Goal: Task Accomplishment & Management: Manage account settings

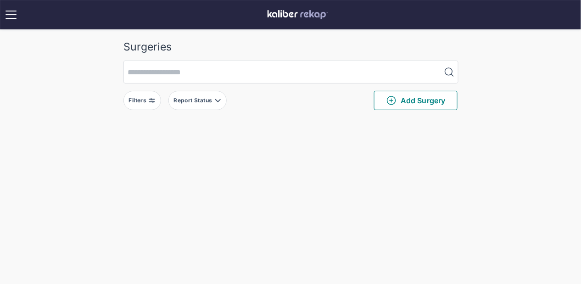
click at [153, 97] on img at bounding box center [151, 100] width 7 height 7
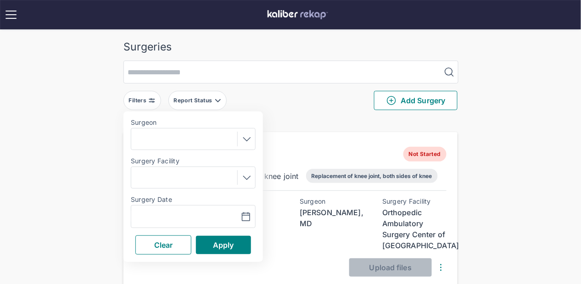
click at [157, 204] on div "Surgery Date" at bounding box center [193, 200] width 125 height 9
click at [157, 209] on div "Navigate forward to interact with the calendar and select a date. Press the que…" at bounding box center [193, 216] width 125 height 23
click at [157, 214] on input "text" at bounding box center [161, 216] width 53 height 11
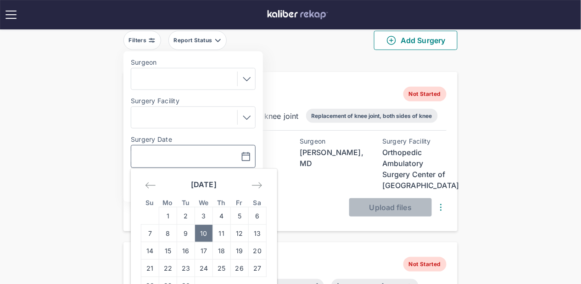
scroll to position [61, 0]
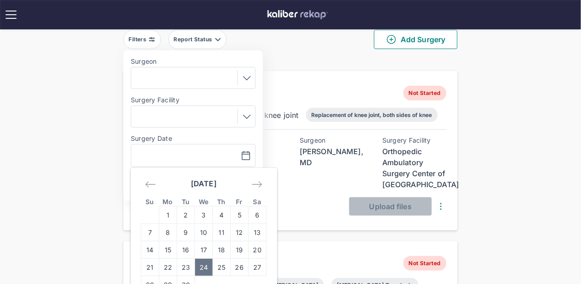
click at [204, 264] on td "24" at bounding box center [204, 267] width 18 height 17
type input "**********"
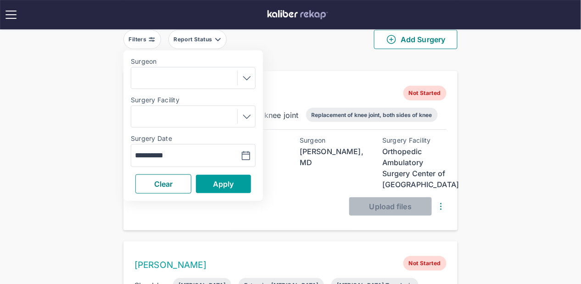
click at [221, 182] on span "Apply" at bounding box center [223, 183] width 21 height 9
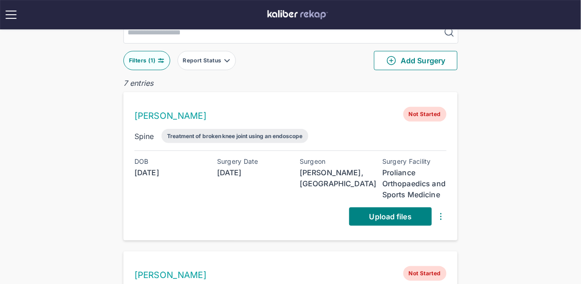
scroll to position [38, 0]
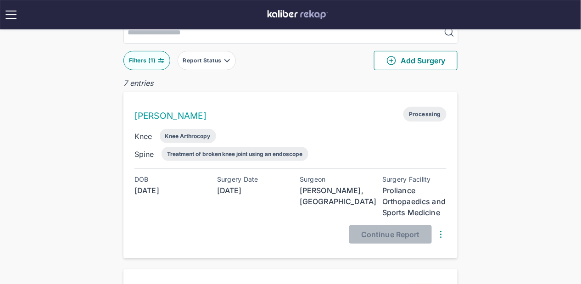
scroll to position [108, 0]
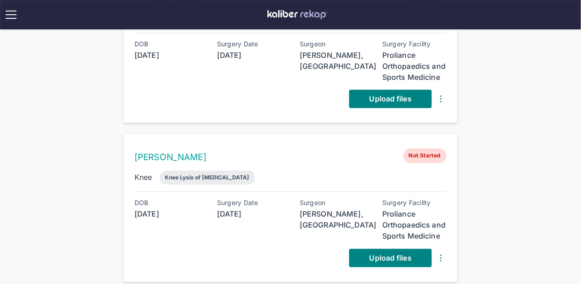
scroll to position [335, 0]
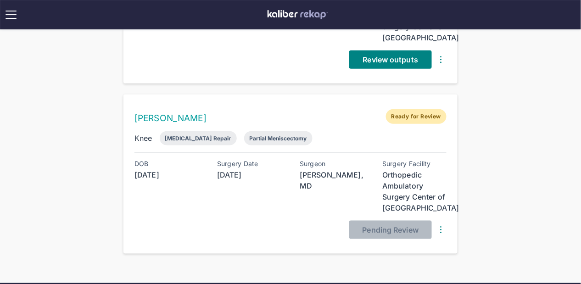
scroll to position [1077, 0]
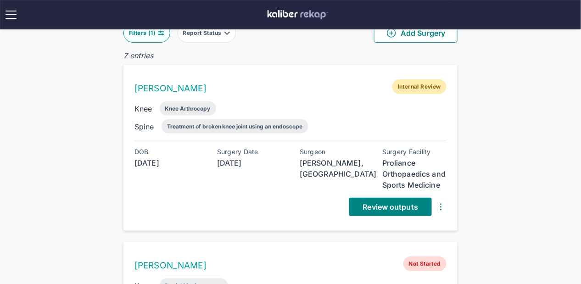
scroll to position [60, 0]
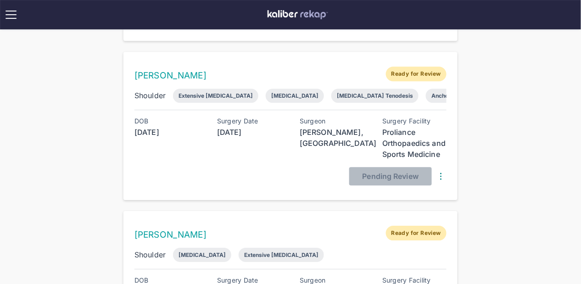
scroll to position [1077, 0]
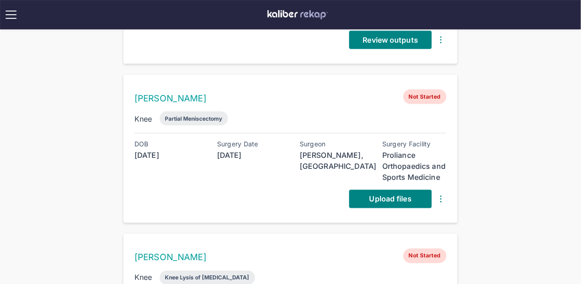
scroll to position [0, 0]
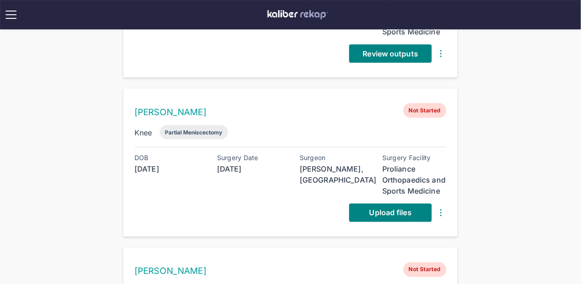
scroll to position [245, 0]
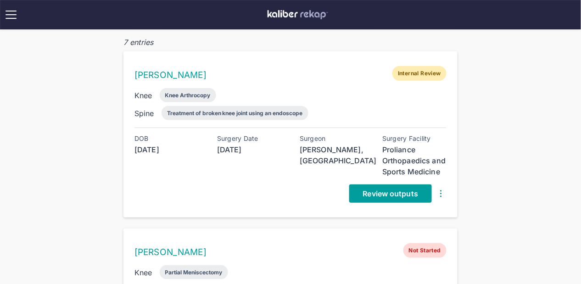
scroll to position [118, 0]
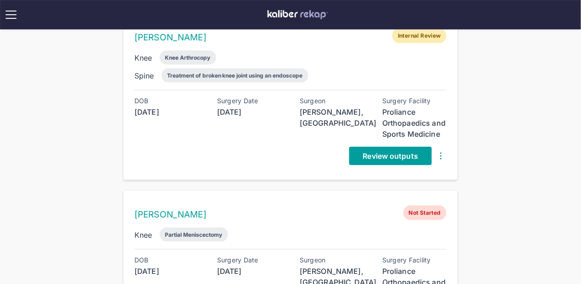
click at [382, 153] on span "Review outputs" at bounding box center [390, 155] width 55 height 9
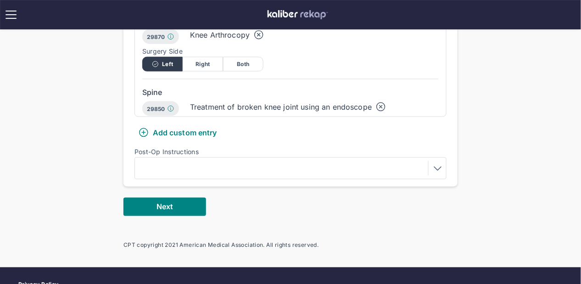
scroll to position [323, 0]
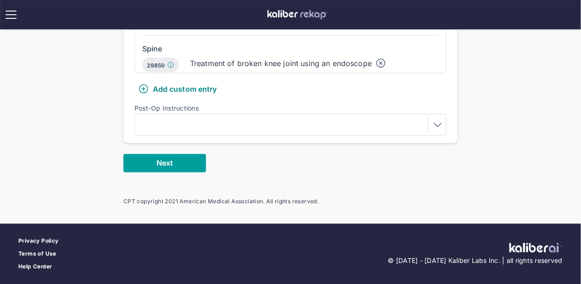
click at [187, 161] on button "Next" at bounding box center [164, 163] width 83 height 18
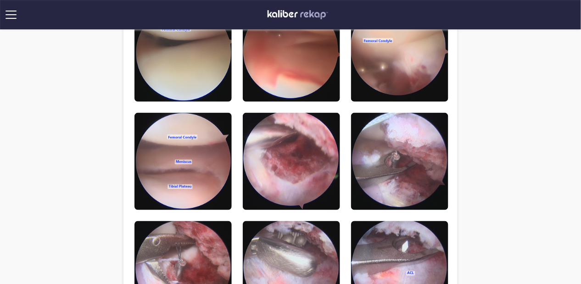
scroll to position [199, 0]
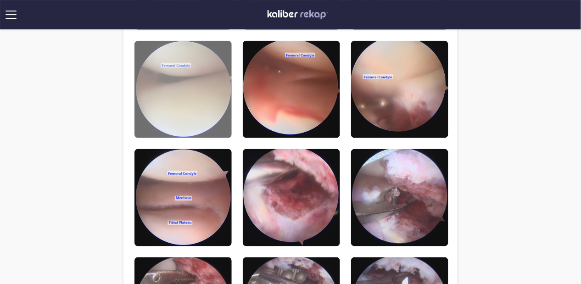
click at [222, 105] on img at bounding box center [182, 89] width 97 height 97
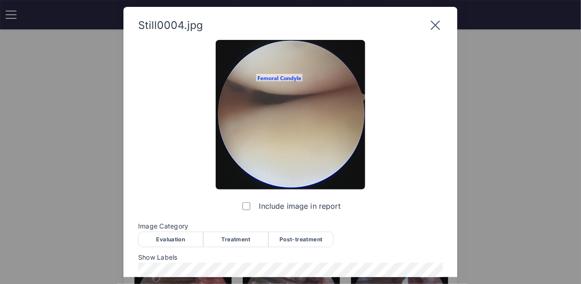
click at [154, 235] on div "Evaluation" at bounding box center [170, 240] width 65 height 16
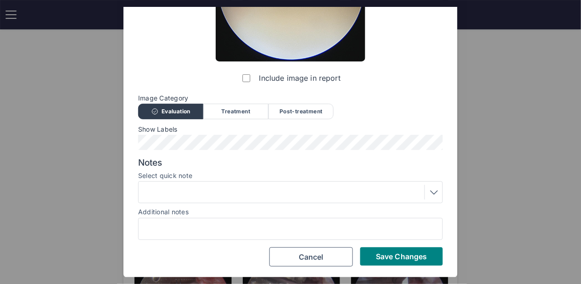
click at [378, 268] on div "Still0004.jpg Include image in report Image Category Evaluation Treatment Post-…" at bounding box center [290, 78] width 334 height 399
click at [377, 251] on button "Save Changes" at bounding box center [401, 256] width 83 height 18
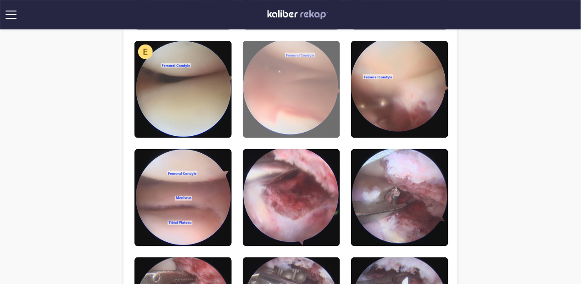
click at [265, 72] on img at bounding box center [291, 89] width 97 height 97
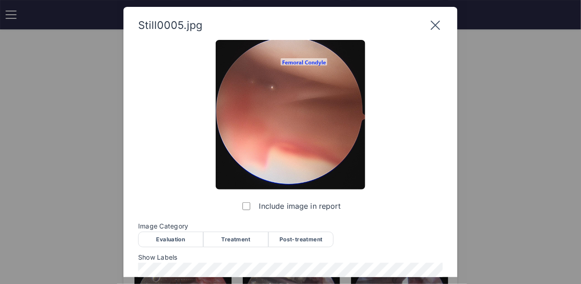
click at [171, 240] on div "Evaluation" at bounding box center [170, 240] width 65 height 16
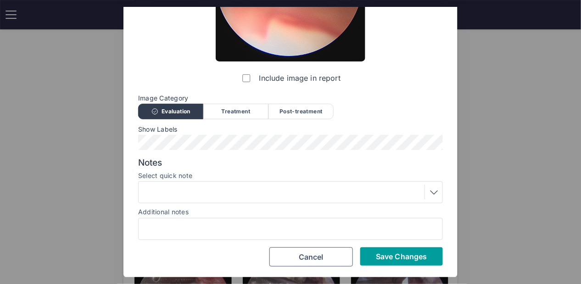
click at [402, 257] on span "Save Changes" at bounding box center [401, 256] width 51 height 9
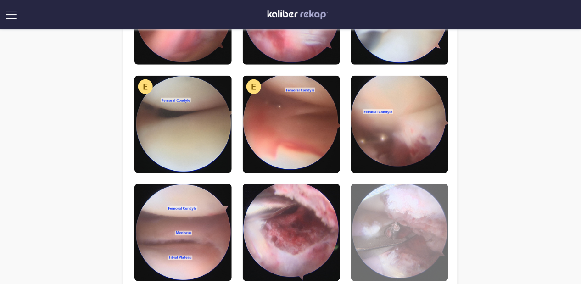
scroll to position [156, 0]
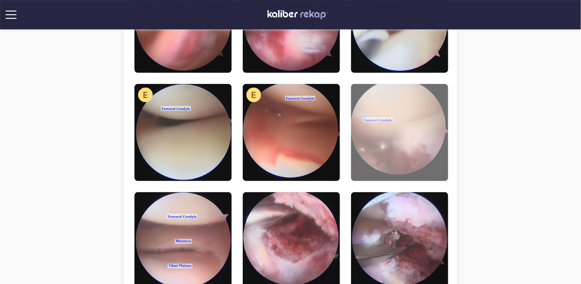
click at [408, 153] on img at bounding box center [399, 132] width 97 height 97
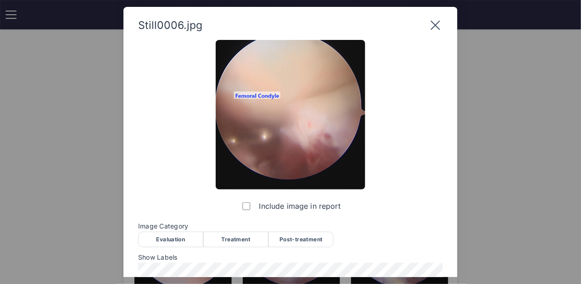
click at [181, 240] on div "Evaluation" at bounding box center [170, 240] width 65 height 16
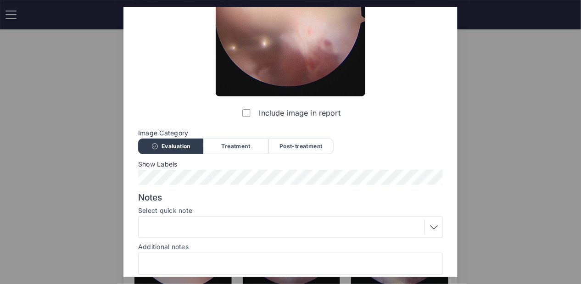
scroll to position [128, 0]
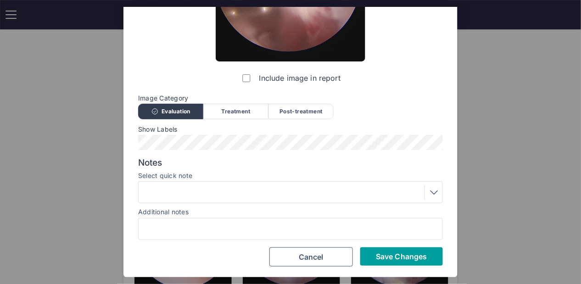
click at [391, 251] on button "Save Changes" at bounding box center [401, 256] width 83 height 18
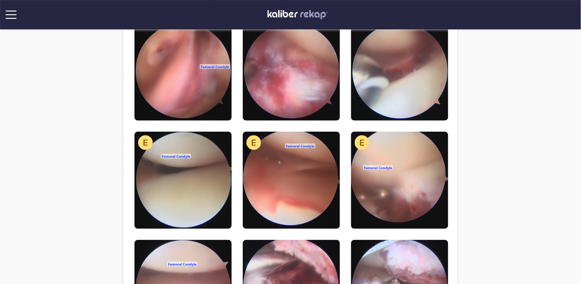
scroll to position [61, 0]
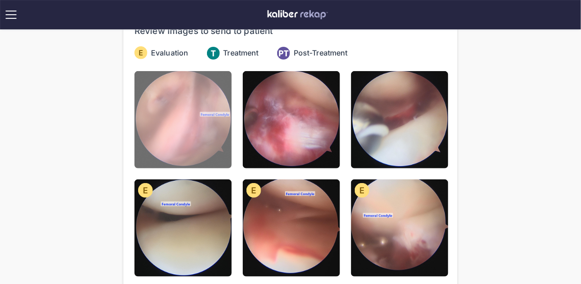
click at [197, 126] on img at bounding box center [182, 119] width 97 height 97
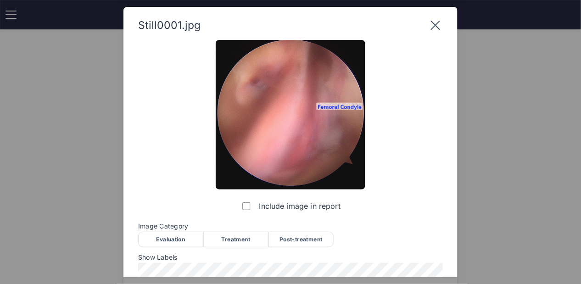
click at [186, 238] on div "Evaluation" at bounding box center [170, 240] width 65 height 16
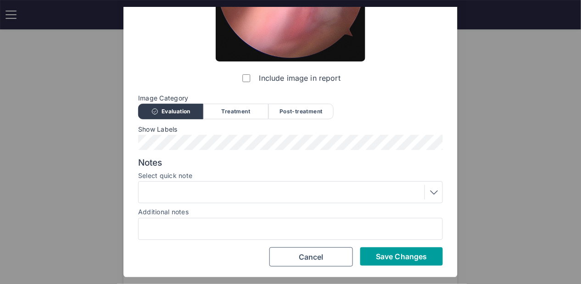
click at [369, 251] on button "Save Changes" at bounding box center [401, 256] width 83 height 18
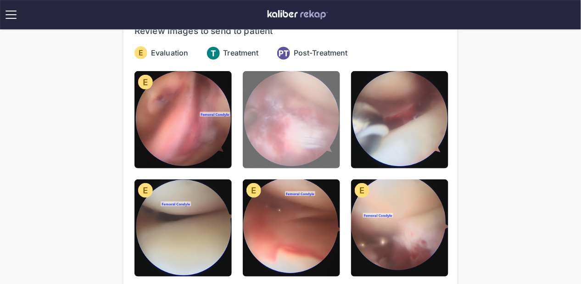
click at [276, 136] on img at bounding box center [291, 119] width 97 height 97
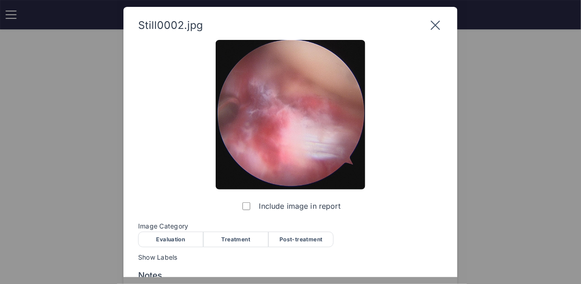
click at [232, 239] on div "Treatment" at bounding box center [235, 240] width 65 height 16
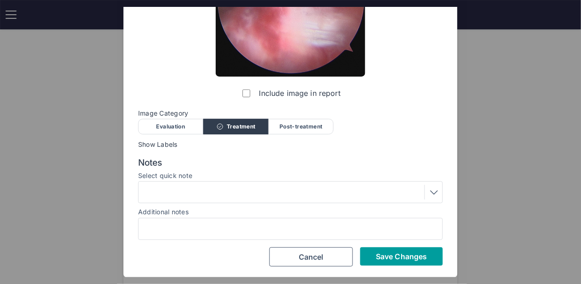
click at [413, 256] on span "Save Changes" at bounding box center [401, 256] width 51 height 9
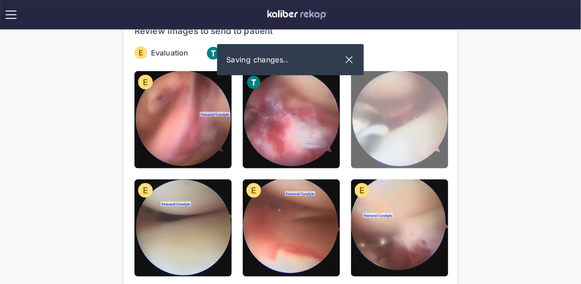
click at [413, 91] on img at bounding box center [399, 119] width 97 height 97
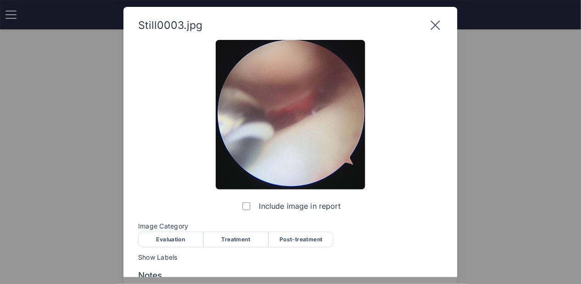
click at [242, 240] on div "Treatment" at bounding box center [235, 240] width 65 height 16
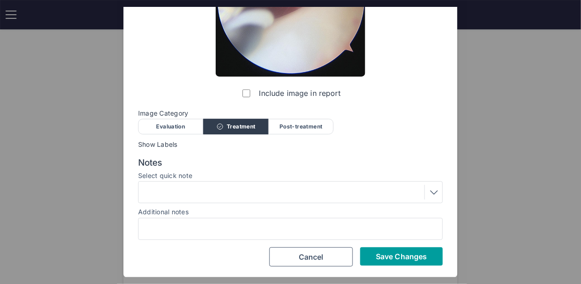
click at [406, 255] on span "Save Changes" at bounding box center [401, 256] width 51 height 9
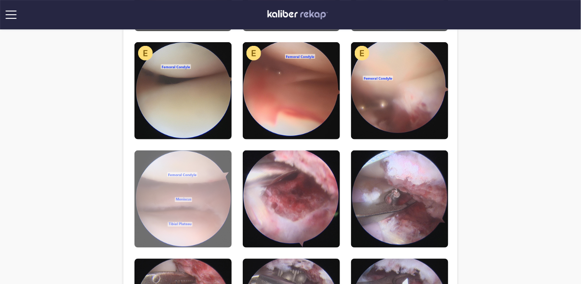
scroll to position [199, 0]
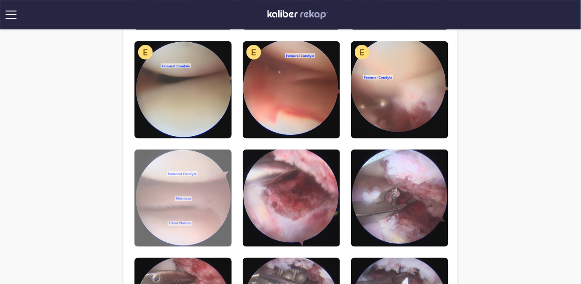
click at [199, 181] on img at bounding box center [182, 198] width 97 height 97
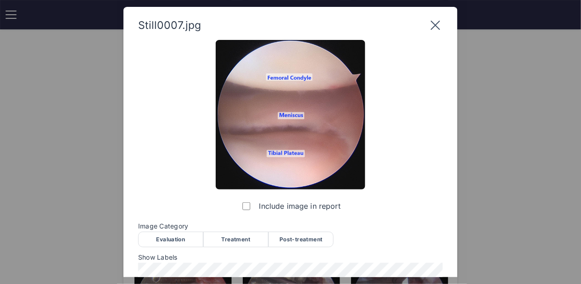
click at [298, 240] on div "Post-treatment" at bounding box center [300, 240] width 65 height 16
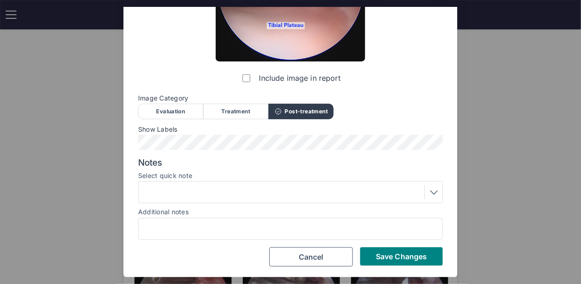
click at [250, 193] on div at bounding box center [290, 192] width 298 height 15
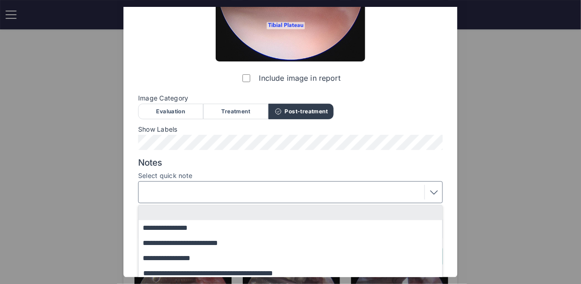
scroll to position [169, 0]
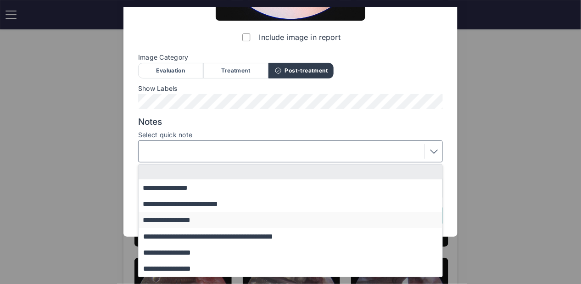
click at [223, 221] on button "**********" at bounding box center [295, 220] width 312 height 16
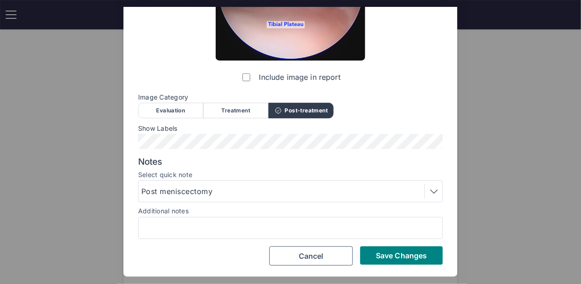
scroll to position [128, 0]
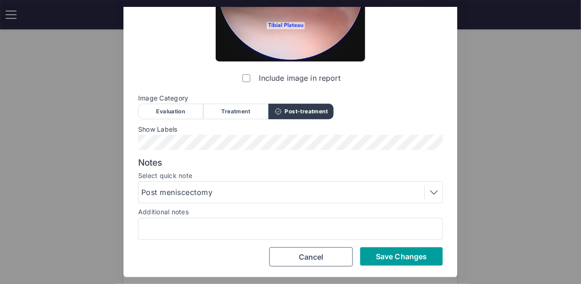
click at [397, 252] on span "Save Changes" at bounding box center [401, 256] width 51 height 9
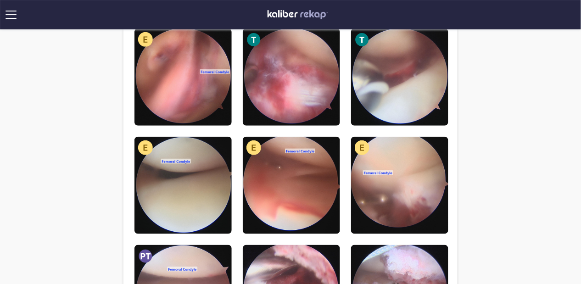
scroll to position [218, 0]
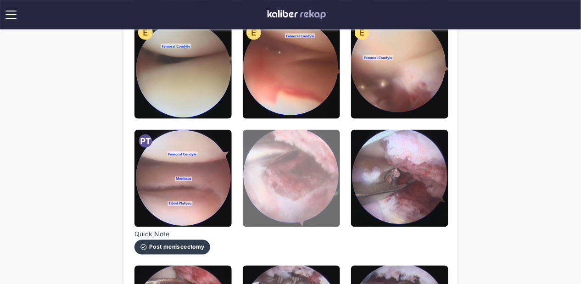
click at [272, 197] on img at bounding box center [291, 178] width 97 height 97
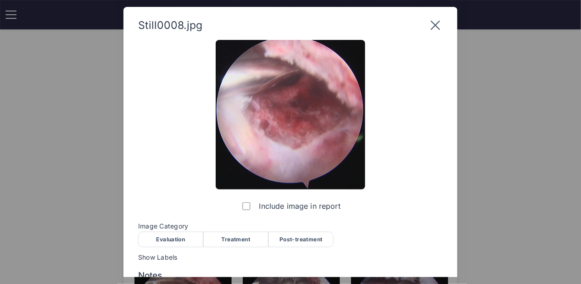
click at [240, 241] on div "Treatment" at bounding box center [235, 240] width 65 height 16
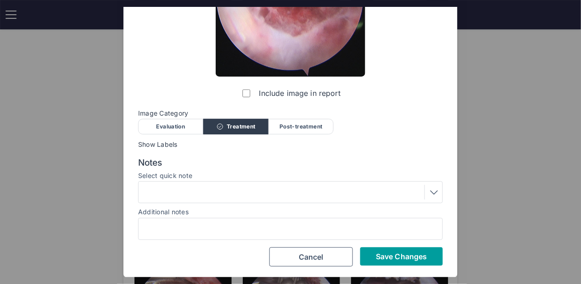
click at [402, 261] on button "Save Changes" at bounding box center [401, 256] width 83 height 18
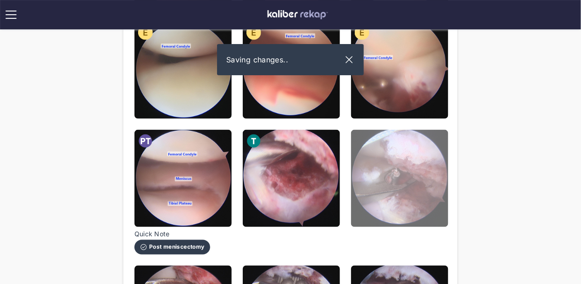
click at [397, 185] on img at bounding box center [399, 178] width 97 height 97
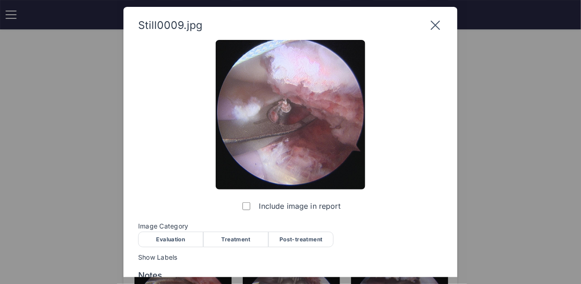
click at [250, 240] on div "Treatment" at bounding box center [235, 240] width 65 height 16
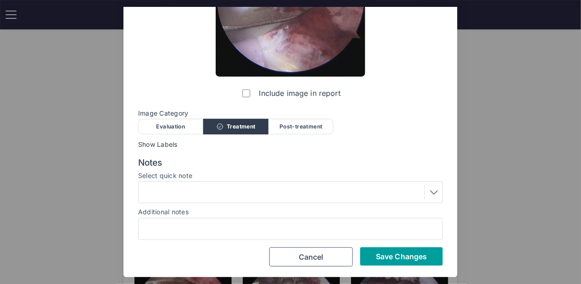
click at [391, 255] on span "Save Changes" at bounding box center [401, 256] width 51 height 9
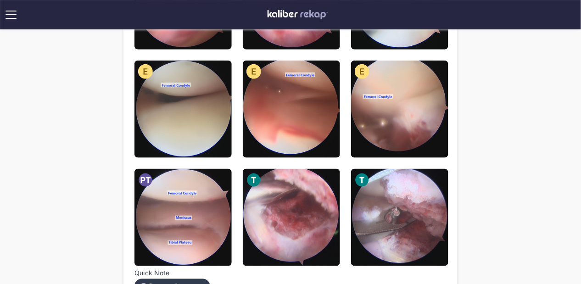
scroll to position [0, 0]
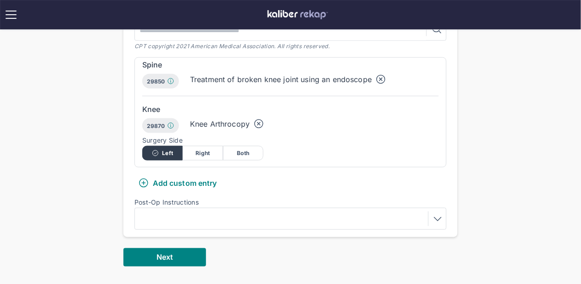
scroll to position [232, 0]
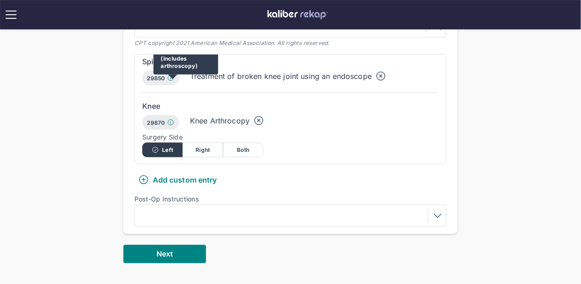
click at [169, 74] on div "Arthroscopically aided treatment of intercondylar spine(s) and/or tuberosity fr…" at bounding box center [185, 19] width 65 height 112
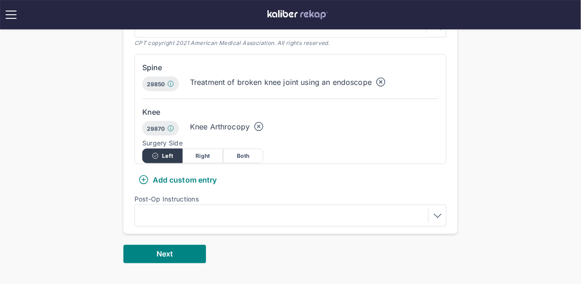
click at [230, 99] on div "Knee 29870 [MEDICAL_DATA], diagnostic, with or without synovial [MEDICAL_DATA] …" at bounding box center [290, 131] width 296 height 65
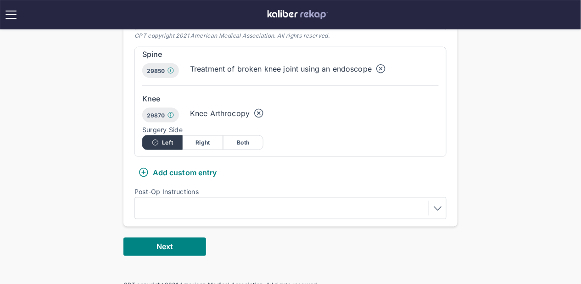
scroll to position [323, 0]
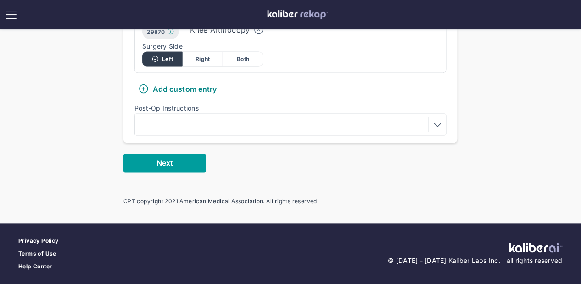
click at [188, 170] on button "Next" at bounding box center [164, 163] width 83 height 18
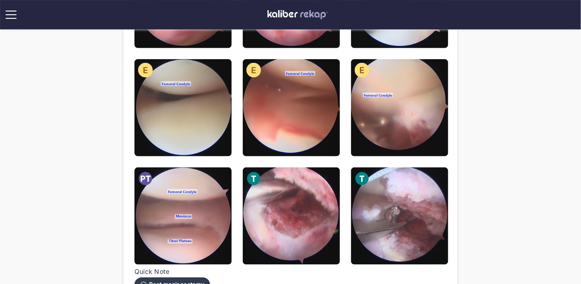
scroll to position [334, 0]
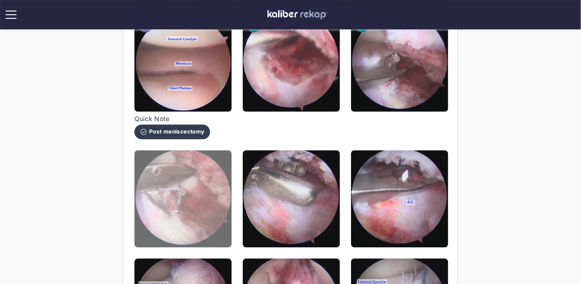
click at [226, 218] on img at bounding box center [182, 199] width 97 height 97
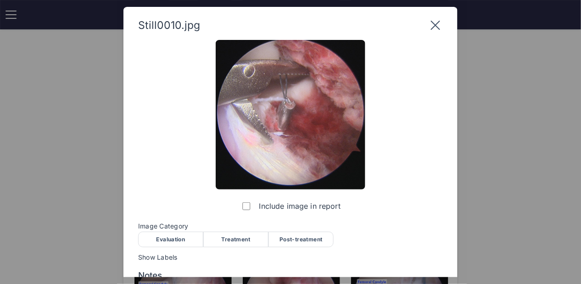
click at [240, 239] on div "Treatment" at bounding box center [235, 240] width 65 height 16
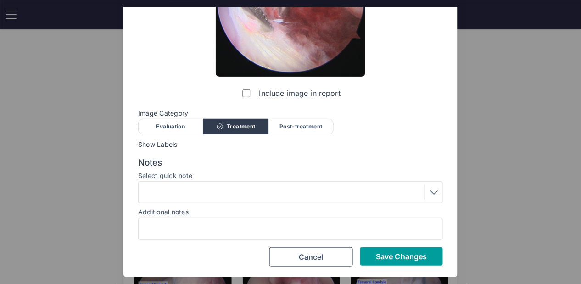
click at [369, 250] on button "Save Changes" at bounding box center [401, 256] width 83 height 18
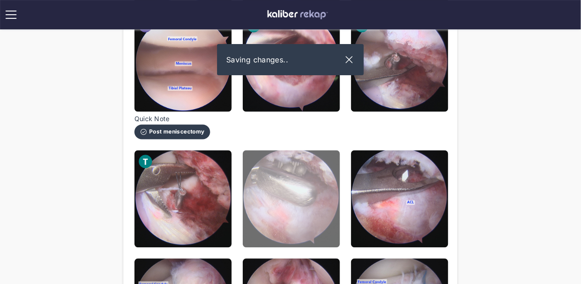
click at [287, 212] on img at bounding box center [291, 199] width 97 height 97
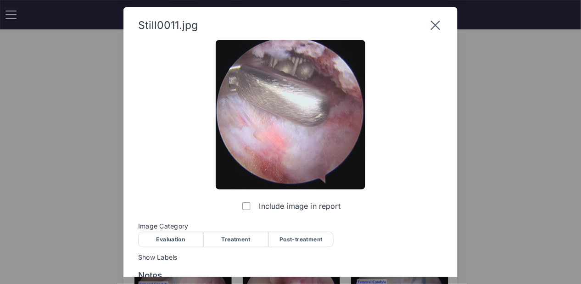
click at [222, 245] on div "Treatment" at bounding box center [235, 240] width 65 height 16
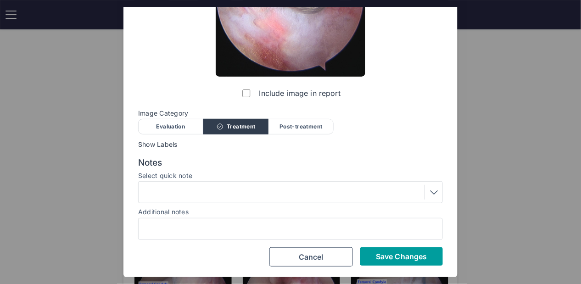
click at [391, 259] on span "Save Changes" at bounding box center [401, 256] width 51 height 9
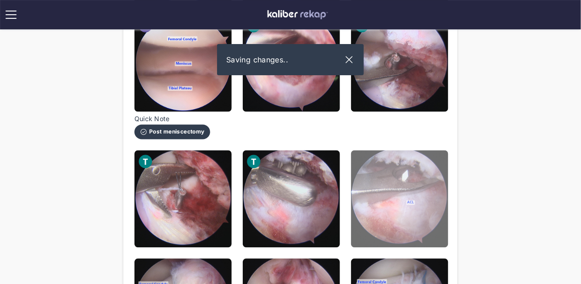
click at [391, 200] on img at bounding box center [399, 199] width 97 height 97
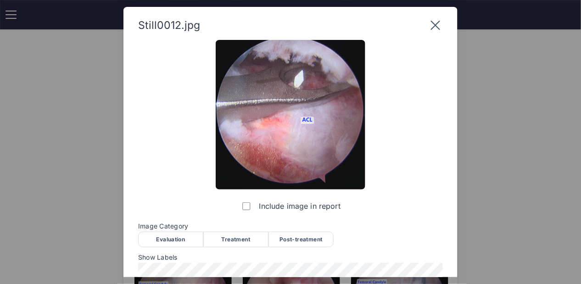
click at [236, 235] on div "Treatment" at bounding box center [235, 240] width 65 height 16
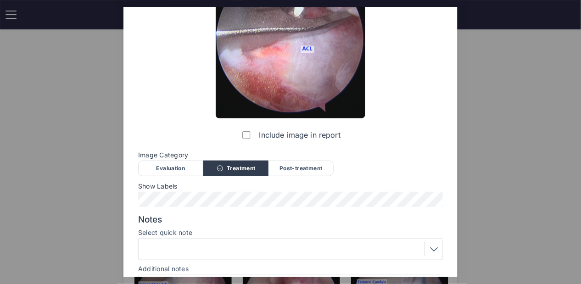
scroll to position [128, 0]
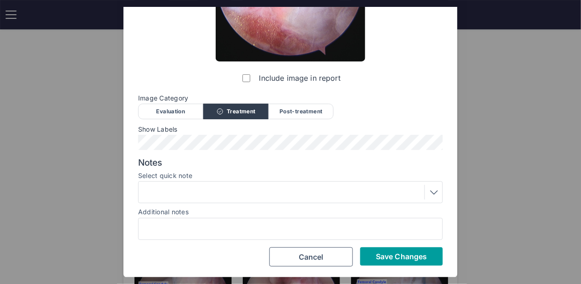
click at [391, 254] on span "Save Changes" at bounding box center [401, 256] width 51 height 9
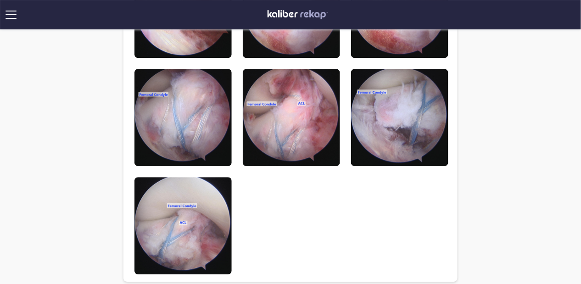
scroll to position [529, 0]
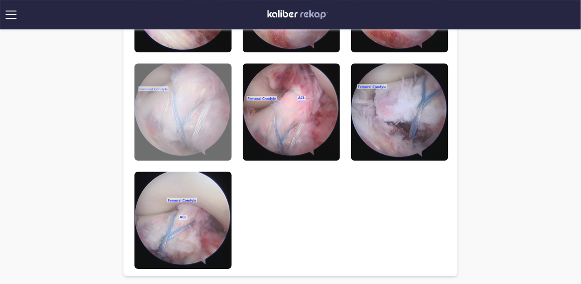
click at [160, 134] on img at bounding box center [182, 111] width 97 height 97
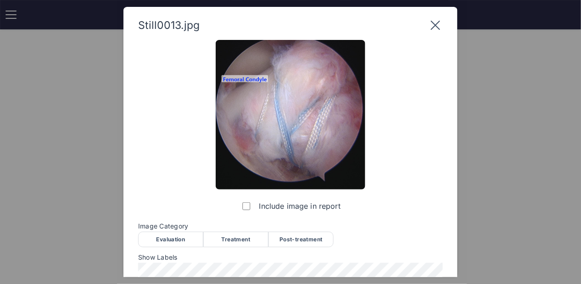
click at [293, 243] on div "Post-treatment" at bounding box center [300, 240] width 65 height 16
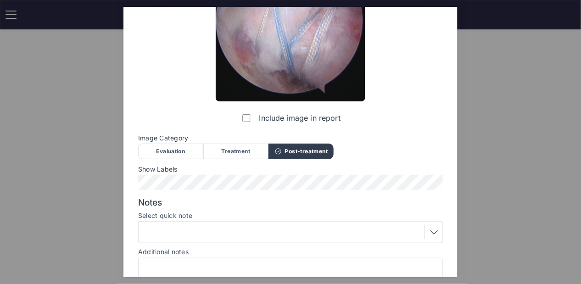
scroll to position [128, 0]
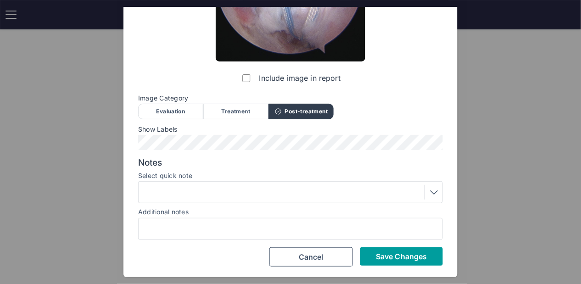
click at [373, 258] on button "Save Changes" at bounding box center [401, 256] width 83 height 18
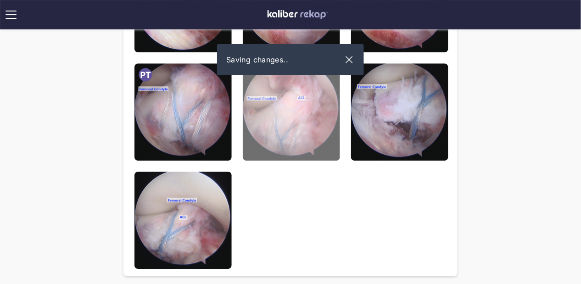
click at [278, 152] on img at bounding box center [291, 111] width 97 height 97
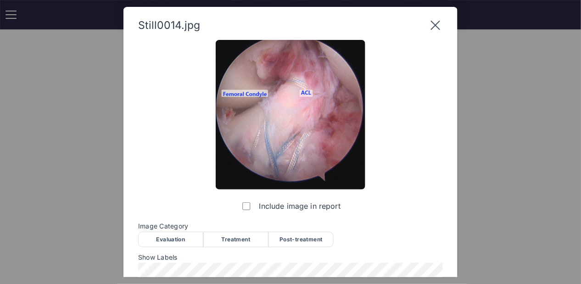
click at [305, 238] on div "Post-treatment" at bounding box center [300, 240] width 65 height 16
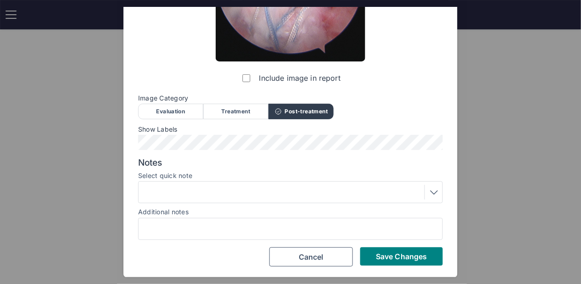
click at [219, 197] on div at bounding box center [290, 192] width 298 height 15
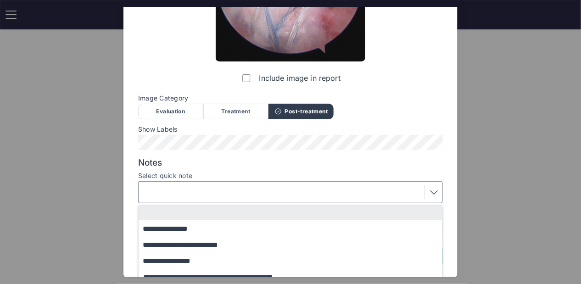
scroll to position [169, 0]
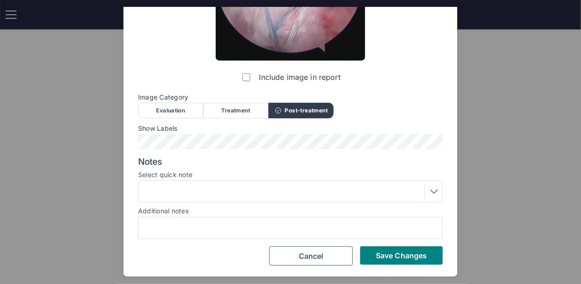
click at [306, 117] on div "Include image in report Image Category Evaluation Treatment Post-treatment Eval…" at bounding box center [290, 88] width 305 height 355
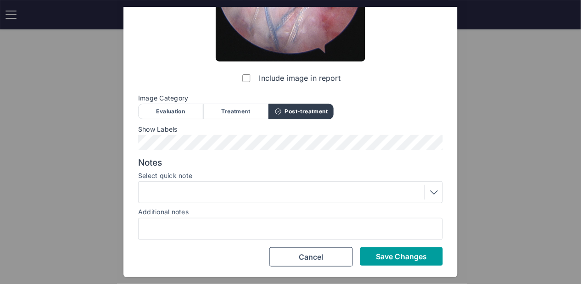
click at [409, 252] on span "Save Changes" at bounding box center [401, 256] width 51 height 9
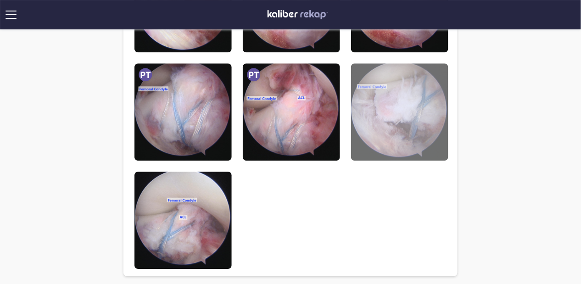
click at [396, 139] on img at bounding box center [399, 111] width 97 height 97
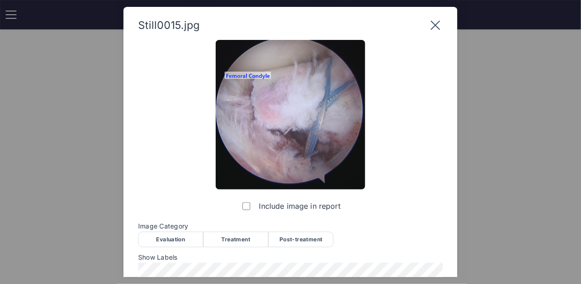
click at [294, 240] on div "Post-treatment" at bounding box center [300, 240] width 65 height 16
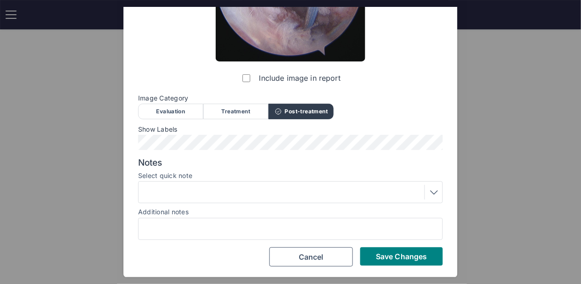
click at [397, 268] on div "Still0015.jpg Include image in report Image Category Evaluation Treatment Post-…" at bounding box center [290, 78] width 334 height 399
click at [388, 257] on span "Save Changes" at bounding box center [401, 256] width 51 height 9
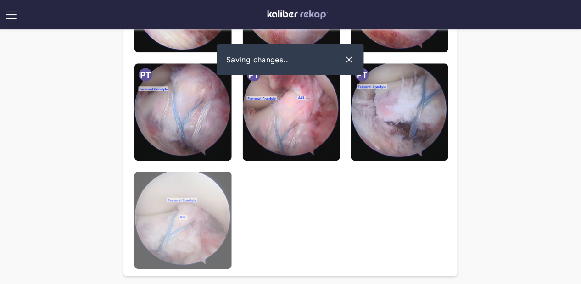
click at [202, 208] on img at bounding box center [182, 220] width 97 height 97
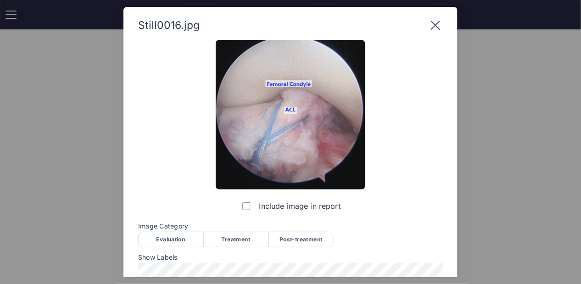
click at [314, 233] on div "Post-treatment" at bounding box center [300, 240] width 65 height 16
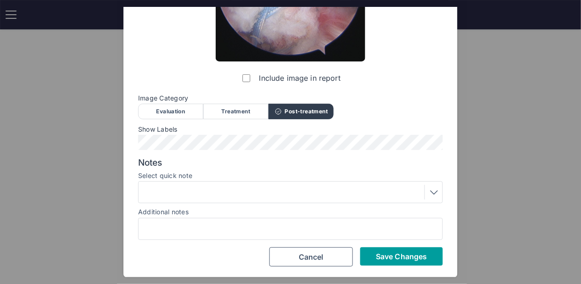
click at [381, 250] on button "Save Changes" at bounding box center [401, 256] width 83 height 18
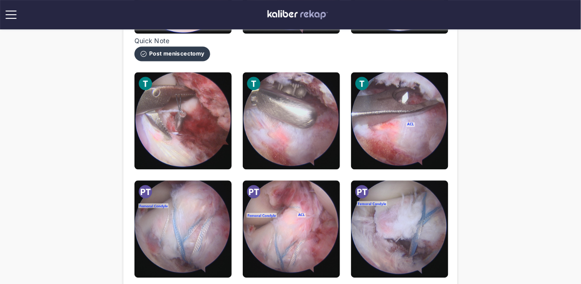
scroll to position [519, 0]
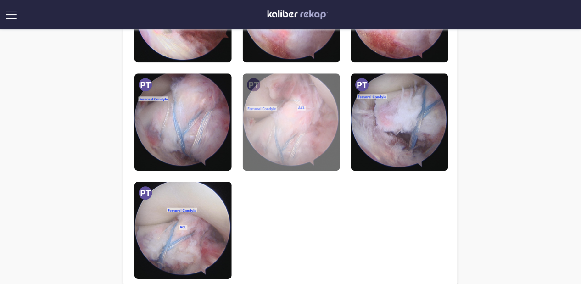
click at [282, 155] on img at bounding box center [291, 121] width 97 height 97
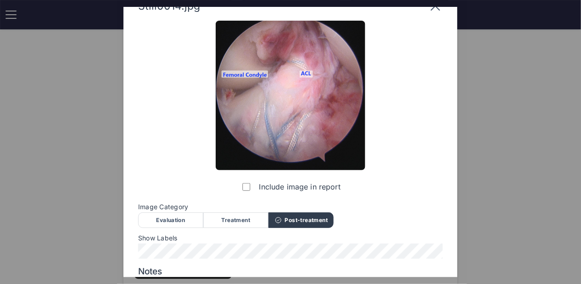
scroll to position [0, 0]
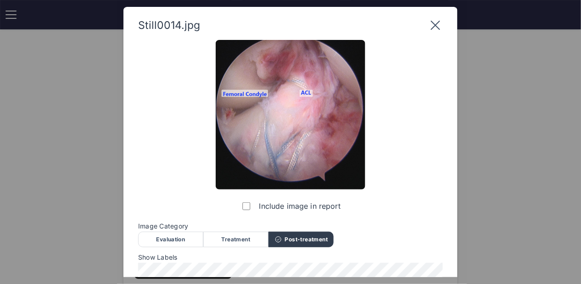
click at [435, 20] on icon at bounding box center [435, 25] width 15 height 15
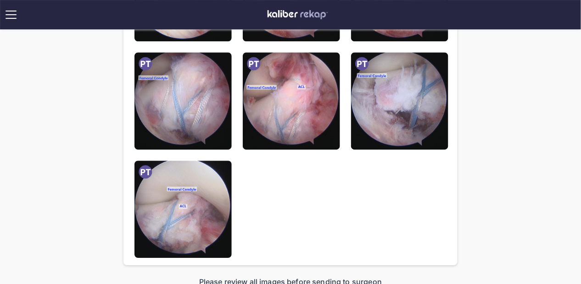
scroll to position [538, 0]
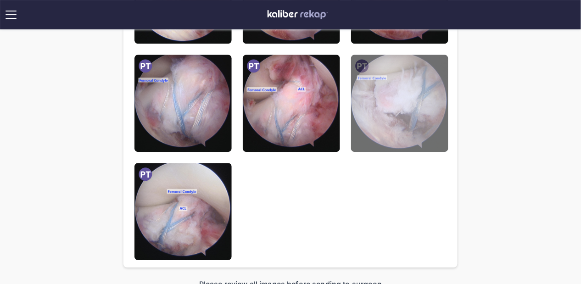
click at [397, 111] on img at bounding box center [399, 103] width 97 height 97
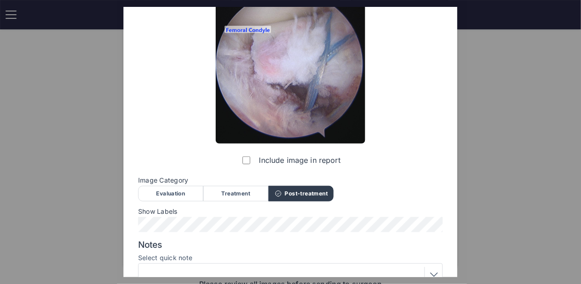
scroll to position [0, 0]
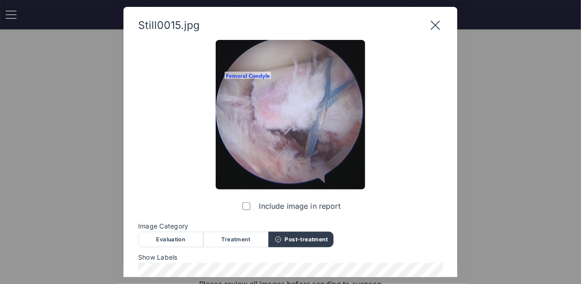
click at [422, 23] on div "Still0015.jpg" at bounding box center [290, 25] width 305 height 15
click at [435, 20] on icon at bounding box center [435, 25] width 15 height 15
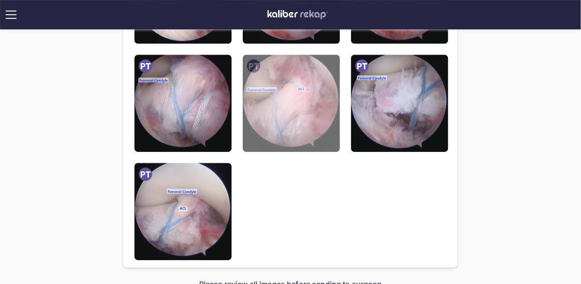
click at [315, 123] on img at bounding box center [291, 103] width 97 height 97
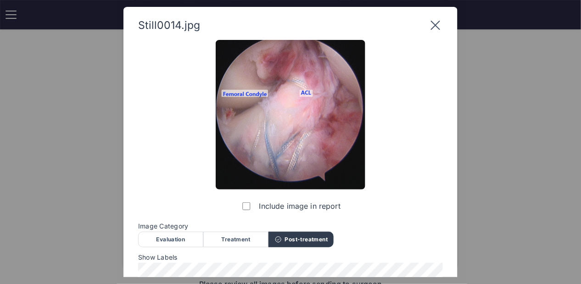
click at [436, 28] on icon at bounding box center [435, 25] width 15 height 15
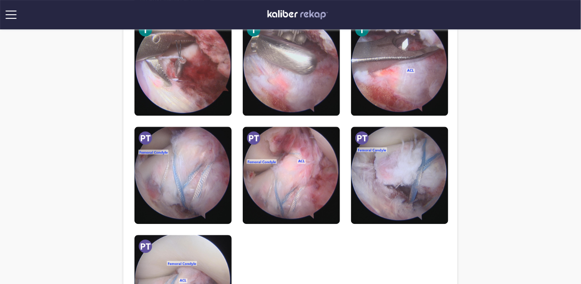
scroll to position [662, 0]
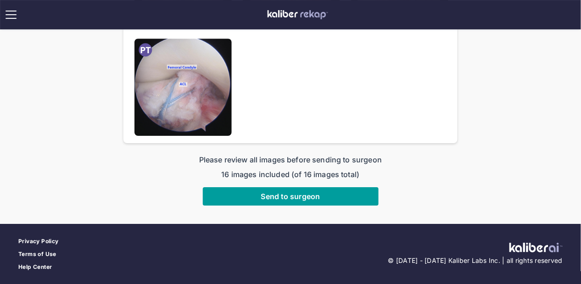
click at [307, 199] on span "Send to surgeon" at bounding box center [290, 196] width 59 height 9
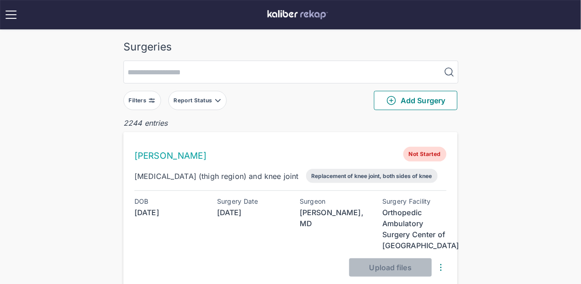
click at [132, 99] on div "Filters" at bounding box center [139, 100] width 20 height 7
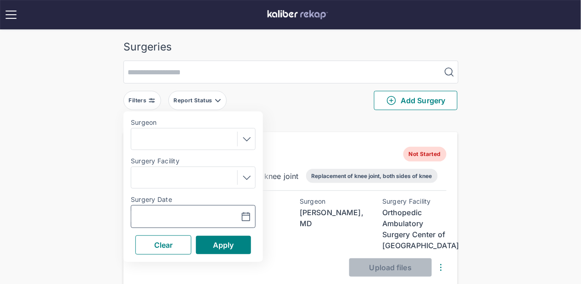
click at [167, 219] on input "text" at bounding box center [161, 216] width 53 height 11
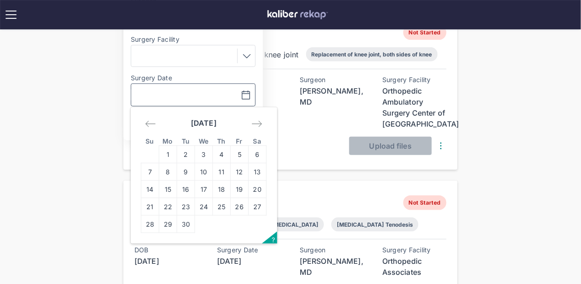
scroll to position [184, 0]
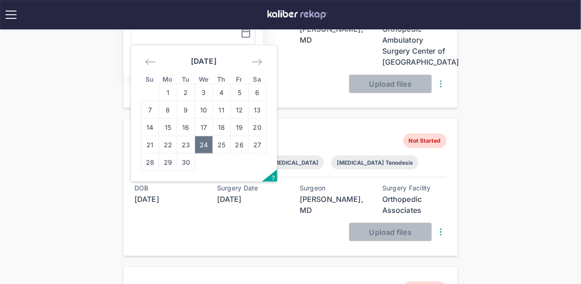
click at [201, 143] on td "24" at bounding box center [204, 144] width 18 height 17
type input "**********"
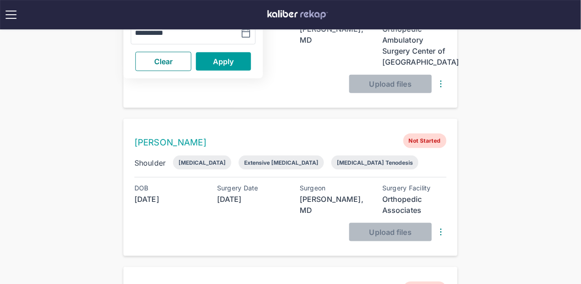
click at [217, 63] on span "Apply" at bounding box center [223, 61] width 21 height 9
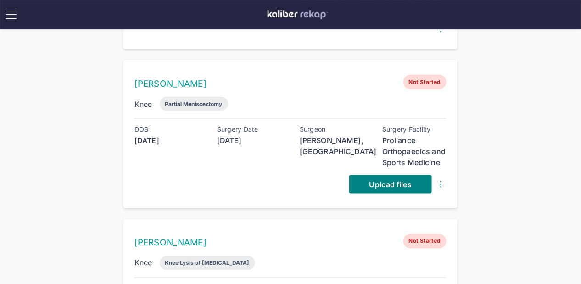
scroll to position [240, 0]
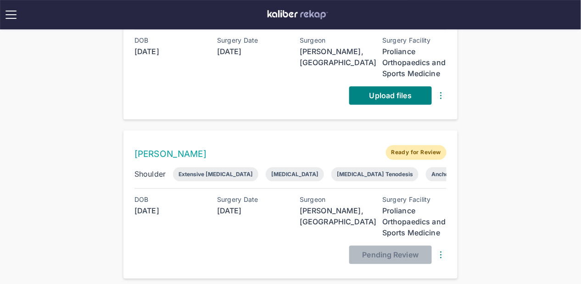
scroll to position [346, 0]
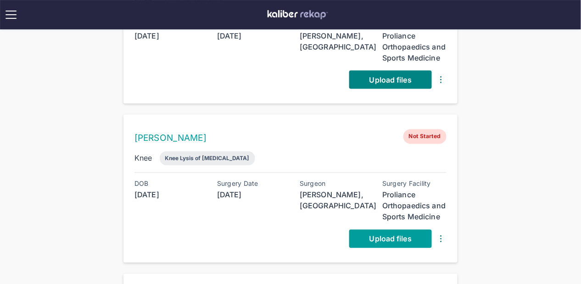
click at [396, 243] on link "Upload files" at bounding box center [390, 239] width 83 height 18
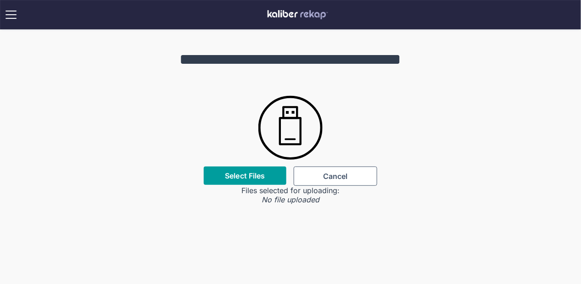
click at [251, 173] on label "Select Files" at bounding box center [245, 175] width 40 height 9
click at [0, 0] on input "Select Files" at bounding box center [0, 0] width 0 height 0
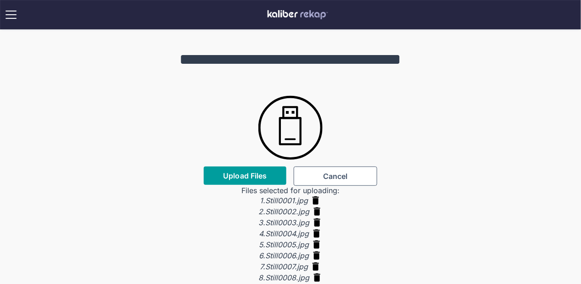
click at [259, 177] on span "Upload Files" at bounding box center [245, 175] width 44 height 9
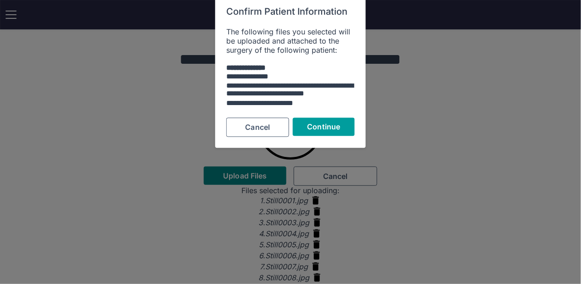
click at [312, 132] on button "Continue" at bounding box center [324, 126] width 62 height 18
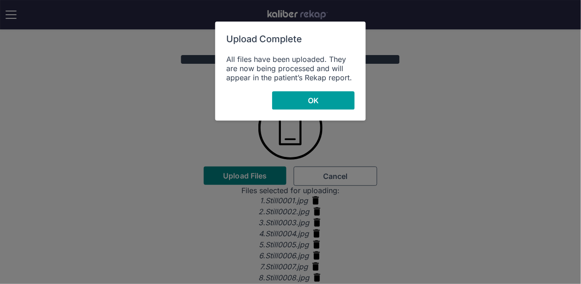
click at [306, 91] on button "OK" at bounding box center [313, 100] width 83 height 18
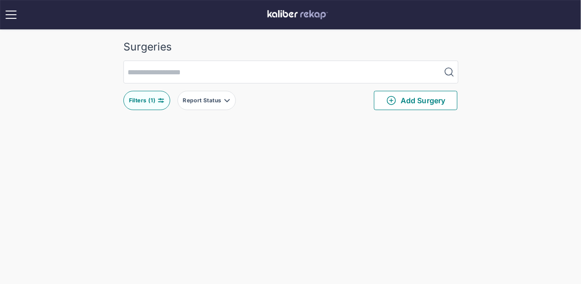
click at [161, 101] on img at bounding box center [160, 100] width 7 height 7
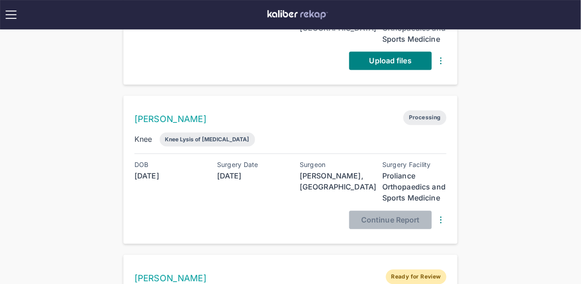
scroll to position [372, 0]
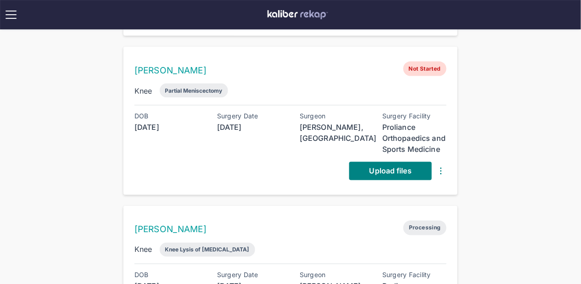
scroll to position [354, 0]
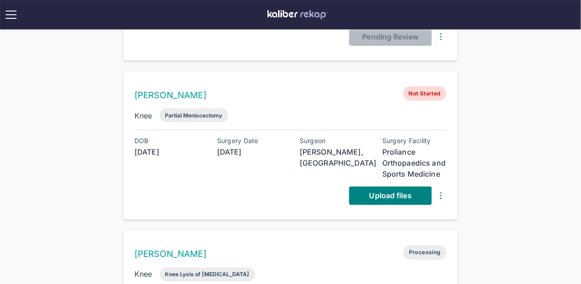
scroll to position [415, 0]
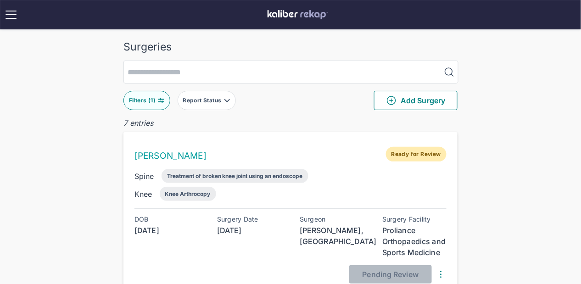
click at [139, 110] on div "Filters ( 1 ) Report Status Add Surgery" at bounding box center [290, 101] width 334 height 34
click at [152, 100] on div "Filters ( 1 )" at bounding box center [143, 100] width 28 height 7
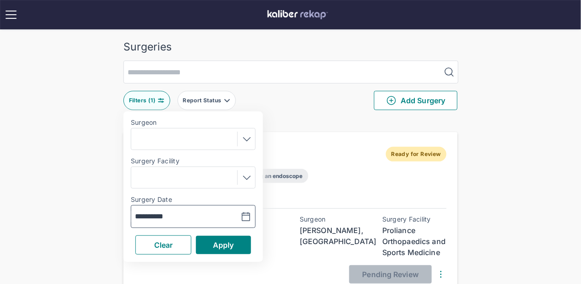
click at [167, 214] on input "**********" at bounding box center [161, 216] width 53 height 11
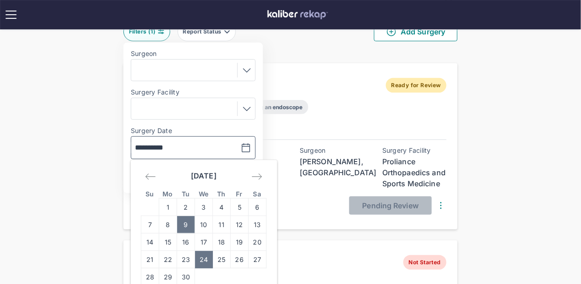
scroll to position [73, 0]
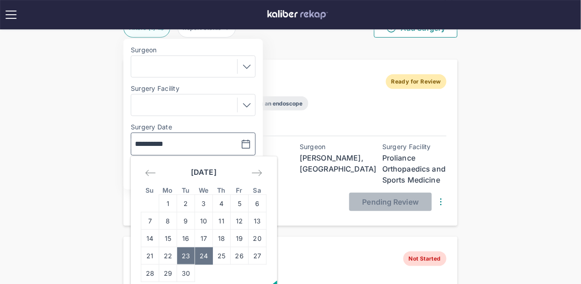
click at [186, 255] on td "23" at bounding box center [186, 255] width 18 height 17
type input "**********"
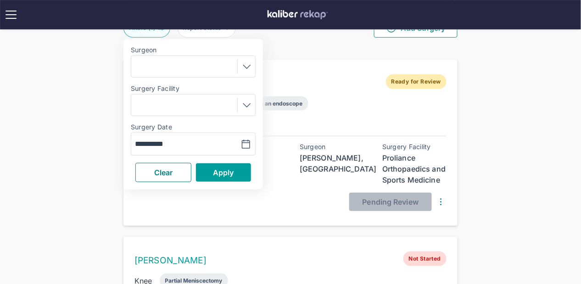
click at [212, 175] on button "Apply" at bounding box center [223, 172] width 55 height 18
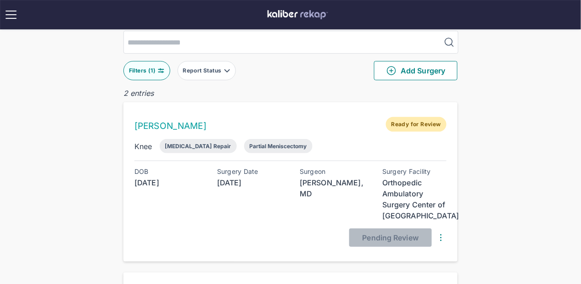
scroll to position [29, 0]
click at [144, 67] on div "Filters ( 1 )" at bounding box center [143, 70] width 28 height 7
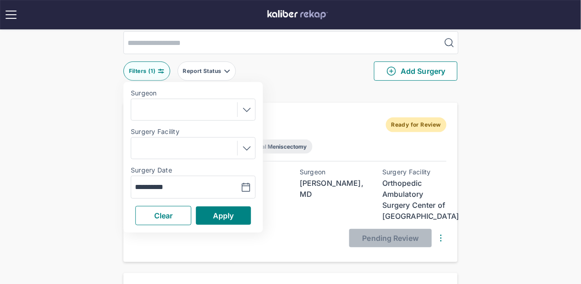
click at [172, 196] on div "**********" at bounding box center [193, 187] width 125 height 23
click at [172, 188] on input "**********" at bounding box center [161, 187] width 53 height 11
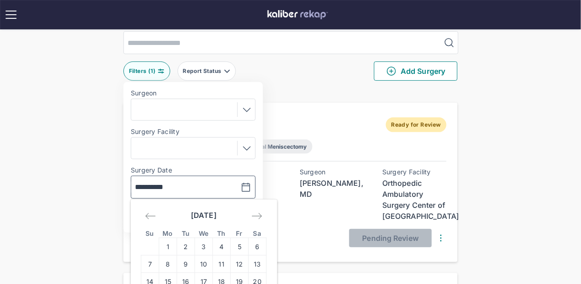
scroll to position [106, 0]
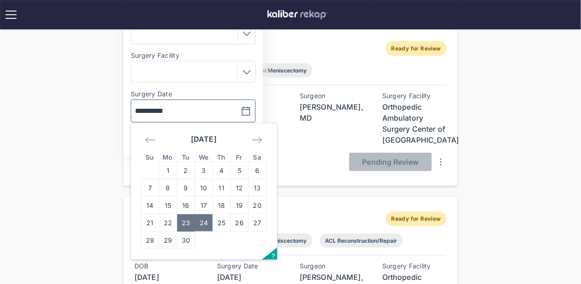
click at [200, 217] on td "24" at bounding box center [204, 222] width 18 height 17
type input "**********"
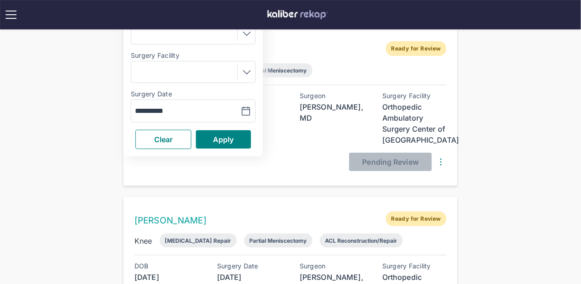
click at [207, 148] on div "**********" at bounding box center [192, 81] width 139 height 151
click at [215, 139] on span "Apply" at bounding box center [223, 139] width 21 height 9
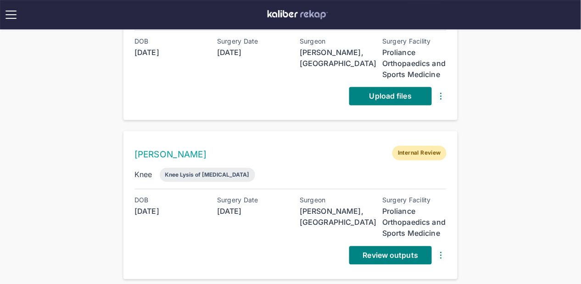
scroll to position [382, 0]
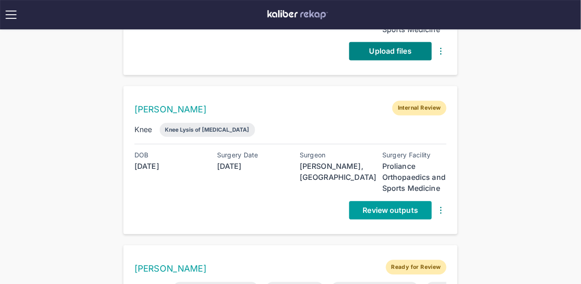
click at [378, 207] on span "Review outputs" at bounding box center [390, 210] width 55 height 9
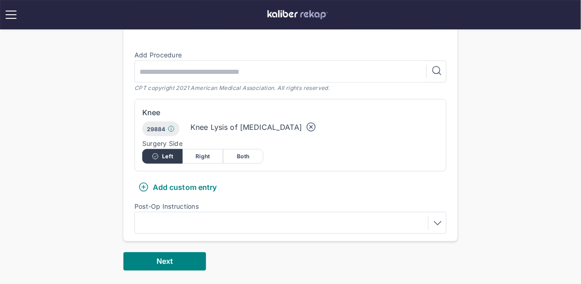
scroll to position [285, 0]
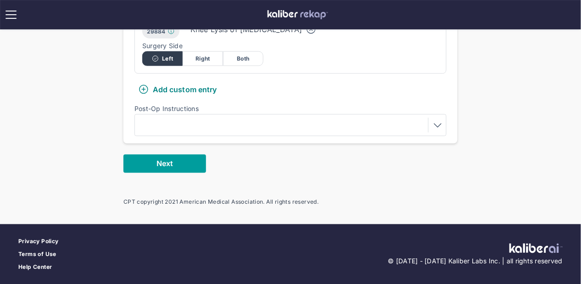
click at [195, 169] on button "Next" at bounding box center [164, 164] width 83 height 18
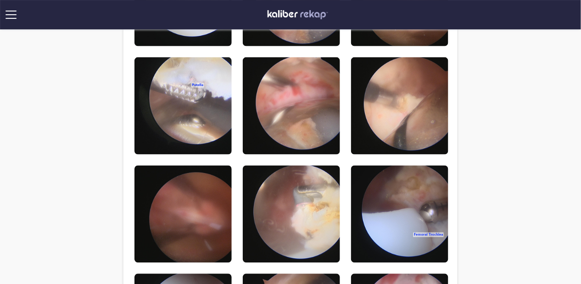
scroll to position [40, 0]
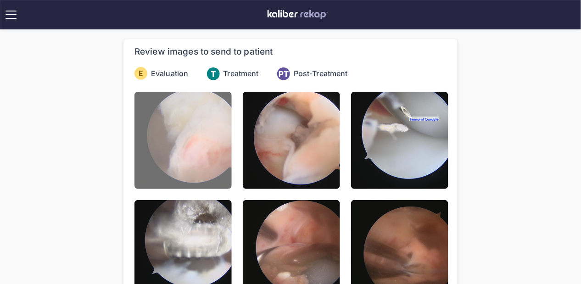
click at [195, 151] on img at bounding box center [182, 140] width 97 height 97
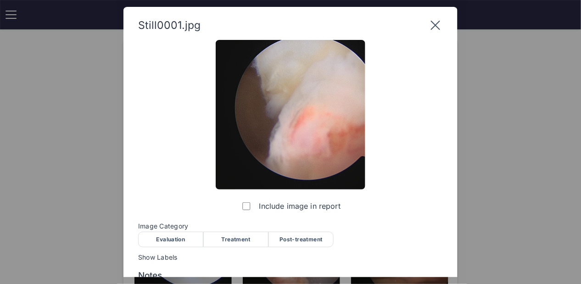
click at [173, 228] on span "Image Category" at bounding box center [290, 226] width 305 height 7
click at [173, 236] on div "Evaluation" at bounding box center [170, 240] width 65 height 16
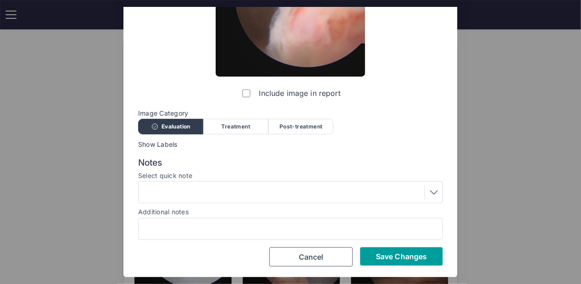
click at [383, 249] on button "Save Changes" at bounding box center [401, 256] width 83 height 18
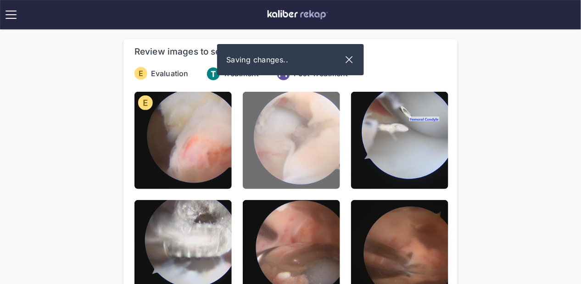
click at [319, 179] on img at bounding box center [291, 140] width 97 height 97
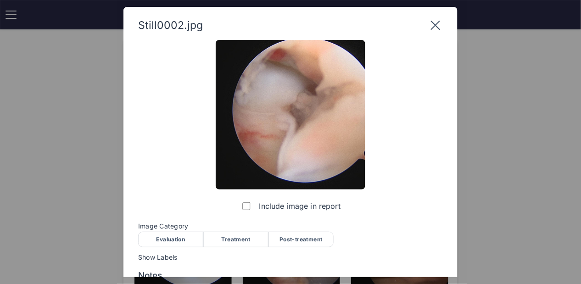
click at [160, 238] on div "Evaluation" at bounding box center [170, 240] width 65 height 16
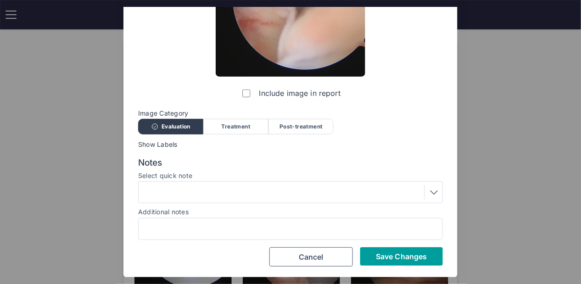
click at [395, 262] on button "Save Changes" at bounding box center [401, 256] width 83 height 18
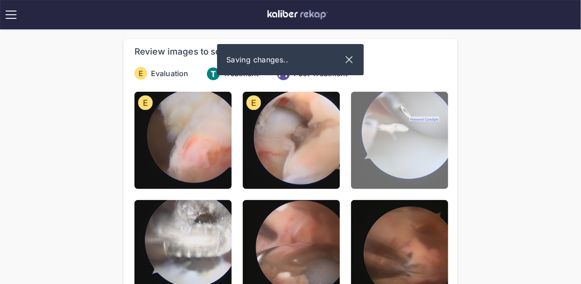
click at [398, 153] on img at bounding box center [399, 140] width 97 height 97
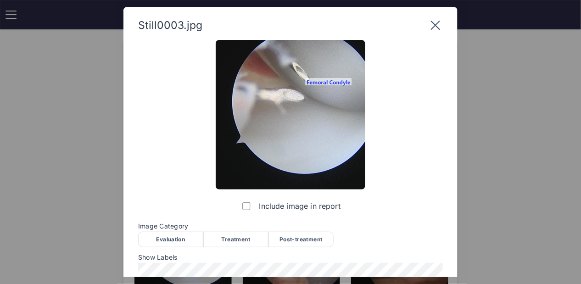
click at [187, 238] on div "Evaluation" at bounding box center [170, 240] width 65 height 16
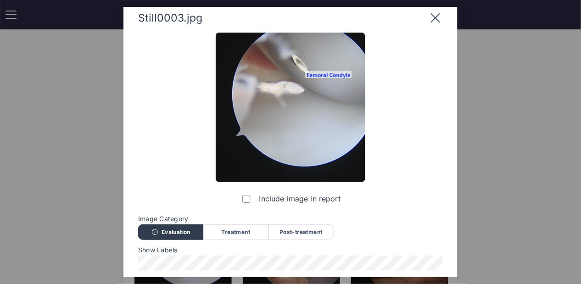
scroll to position [128, 0]
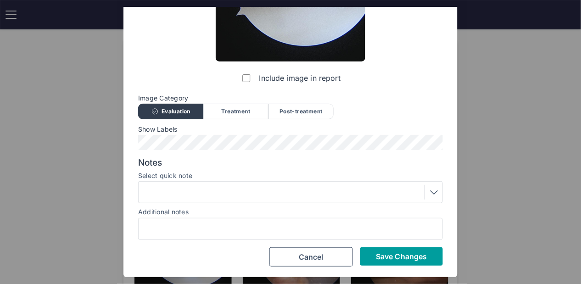
click at [387, 257] on span "Save Changes" at bounding box center [401, 256] width 51 height 9
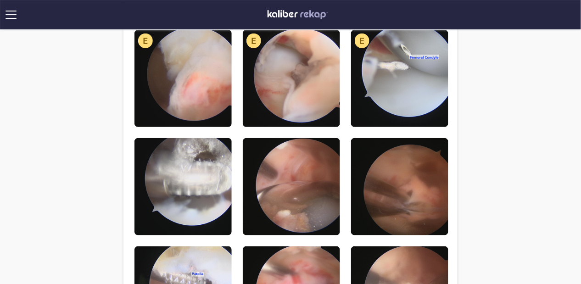
scroll to position [154, 0]
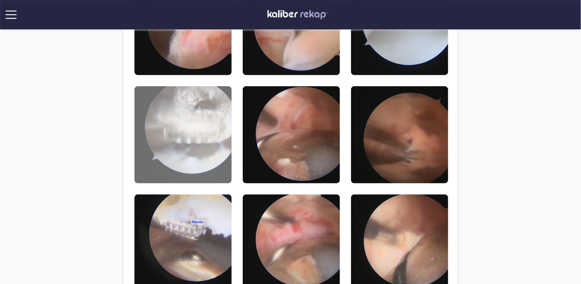
click at [151, 100] on img at bounding box center [182, 134] width 97 height 97
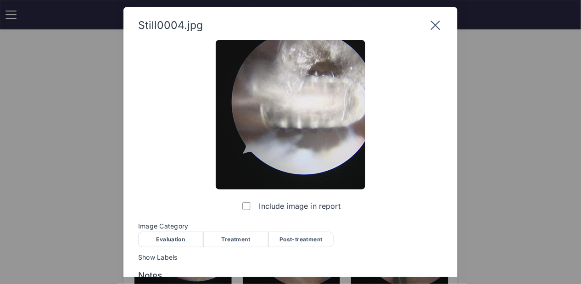
click at [239, 235] on div "Treatment" at bounding box center [235, 240] width 65 height 16
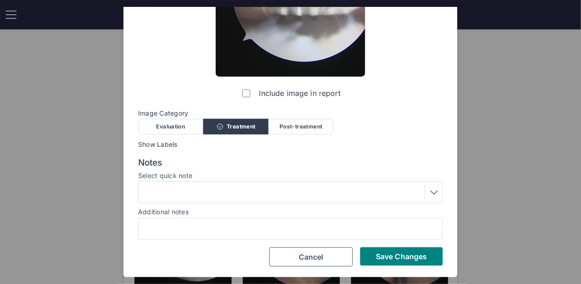
click at [390, 245] on div "Include image in report Image Category Evaluation Treatment Post-treatment Eval…" at bounding box center [290, 97] width 305 height 340
click at [404, 261] on button "Save Changes" at bounding box center [401, 256] width 83 height 18
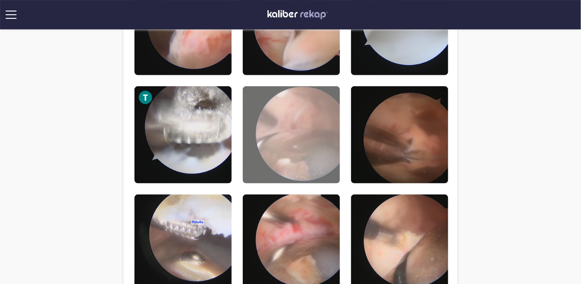
click at [295, 158] on img at bounding box center [291, 134] width 97 height 97
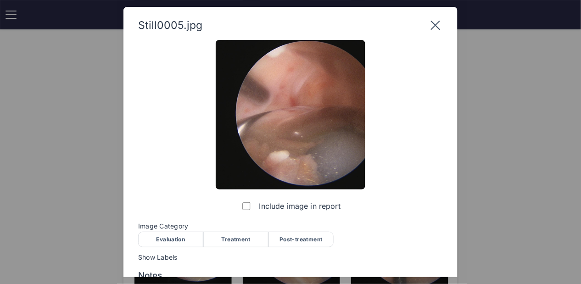
click at [251, 244] on div "Treatment" at bounding box center [235, 240] width 65 height 16
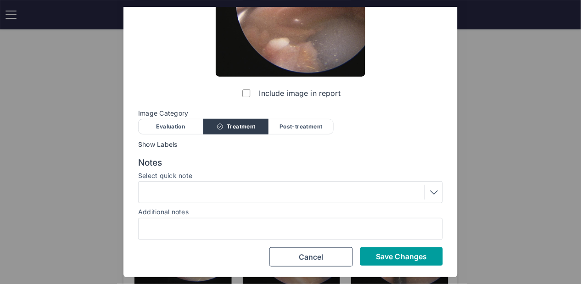
click at [388, 255] on span "Save Changes" at bounding box center [401, 256] width 51 height 9
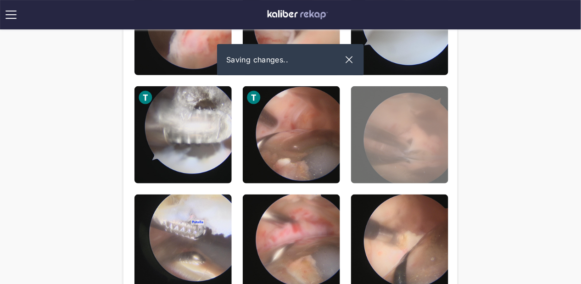
click at [393, 158] on img at bounding box center [399, 134] width 97 height 97
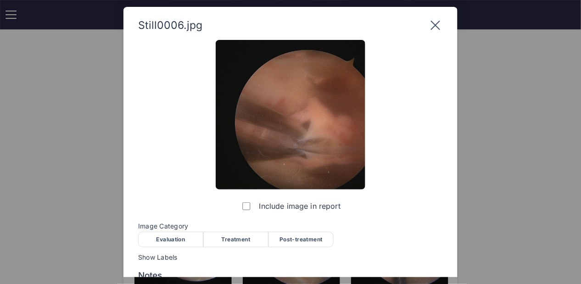
click at [258, 236] on div "Treatment" at bounding box center [235, 240] width 65 height 16
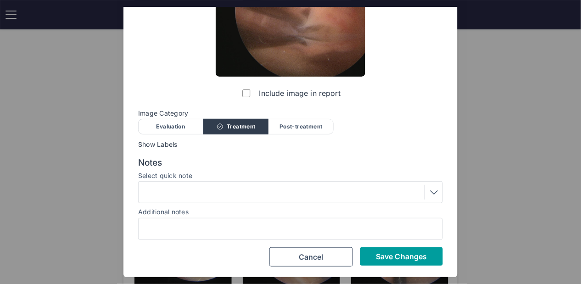
click at [383, 258] on span "Save Changes" at bounding box center [401, 256] width 51 height 9
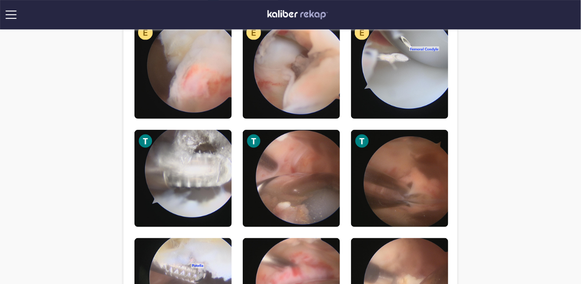
scroll to position [0, 0]
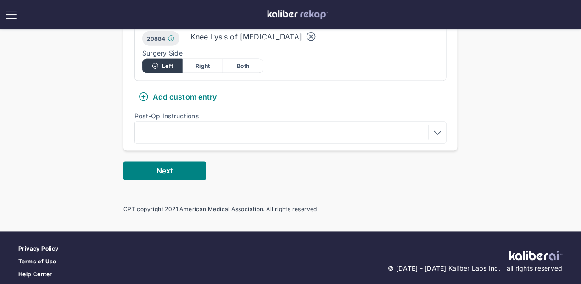
scroll to position [285, 0]
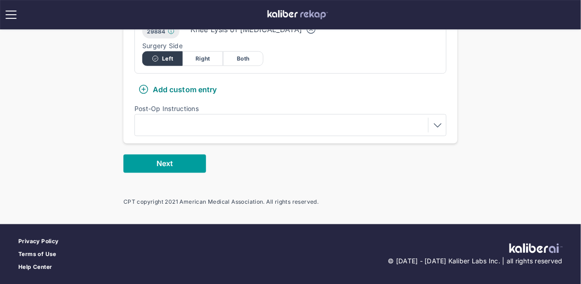
click at [174, 160] on button "Next" at bounding box center [164, 164] width 83 height 18
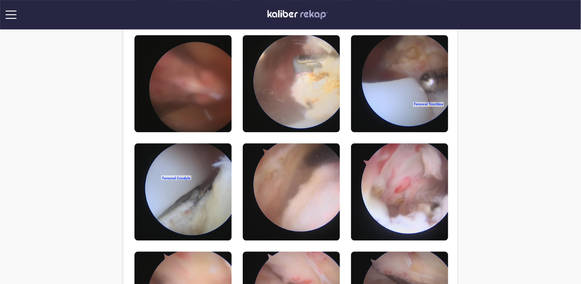
scroll to position [501, 0]
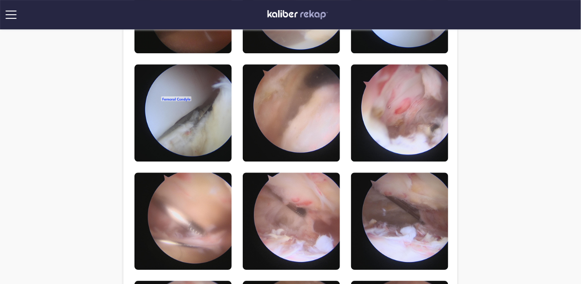
click at [455, 203] on div "Review images to send to patient Evaluation Treatment Post-Treatment Still0001.…" at bounding box center [290, 90] width 334 height 1024
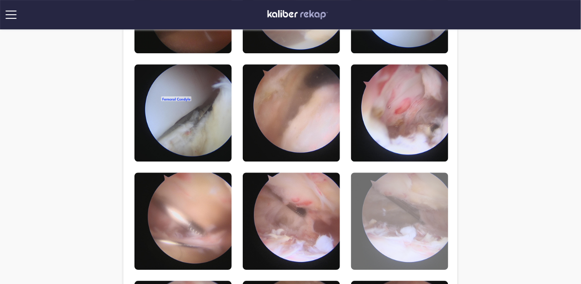
click at [430, 206] on img at bounding box center [399, 221] width 97 height 97
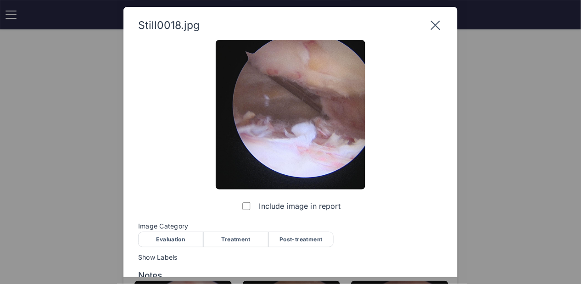
click at [431, 23] on icon at bounding box center [435, 25] width 15 height 15
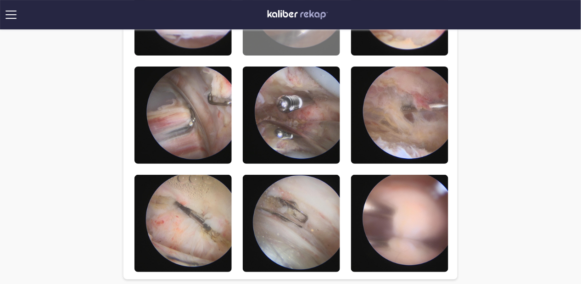
scroll to position [915, 0]
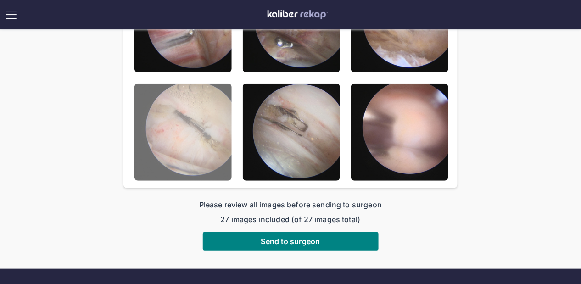
click at [193, 129] on img at bounding box center [182, 132] width 97 height 97
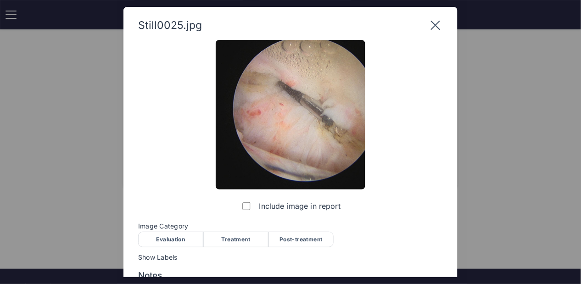
click at [436, 25] on icon at bounding box center [435, 25] width 9 height 9
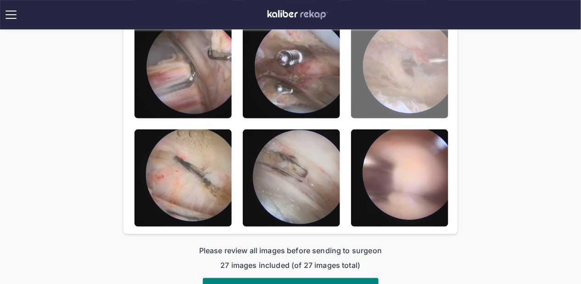
scroll to position [731, 0]
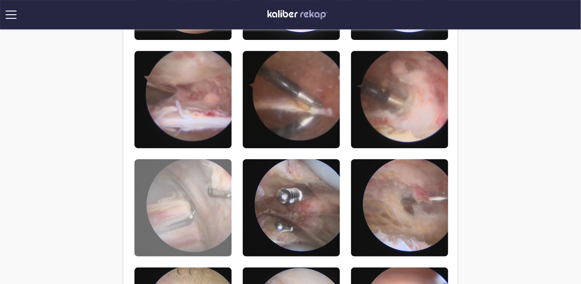
click at [167, 202] on img at bounding box center [182, 207] width 97 height 97
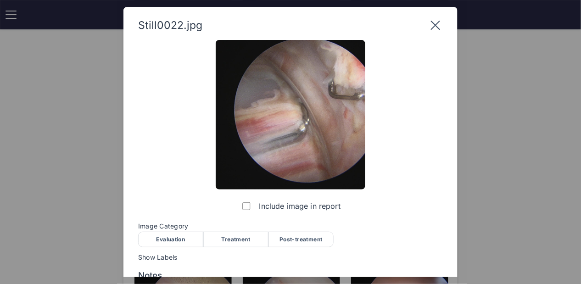
click at [436, 25] on icon at bounding box center [435, 25] width 9 height 9
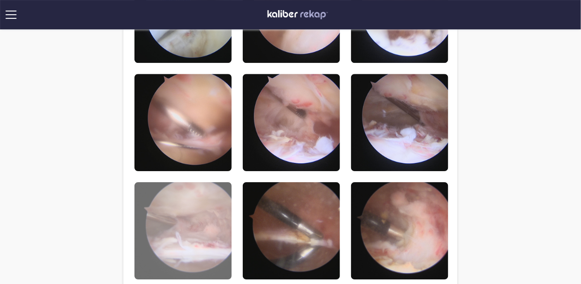
scroll to position [418, 0]
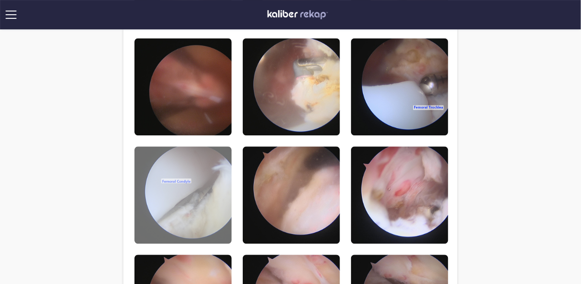
click at [187, 194] on img at bounding box center [182, 195] width 97 height 97
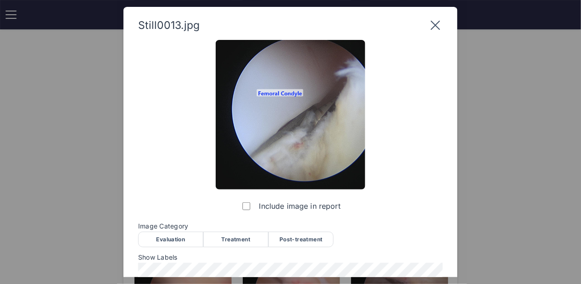
click at [436, 22] on icon at bounding box center [435, 25] width 15 height 15
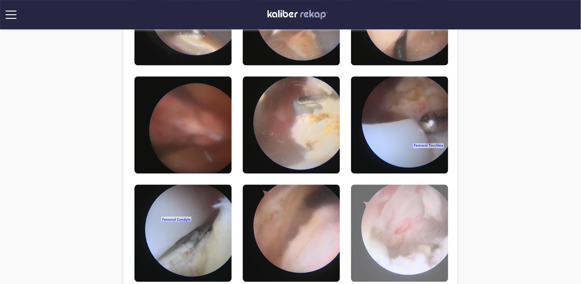
scroll to position [379, 0]
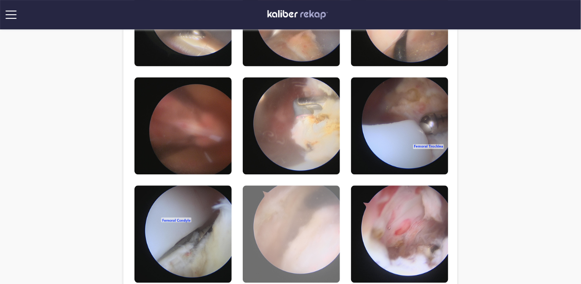
click at [315, 238] on img at bounding box center [291, 234] width 97 height 97
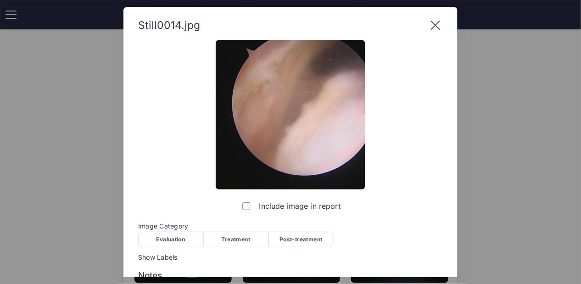
click at [436, 28] on icon at bounding box center [435, 25] width 15 height 15
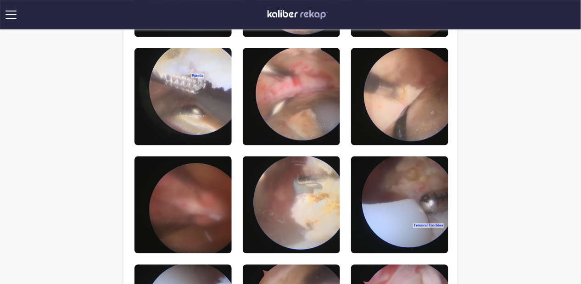
scroll to position [98, 0]
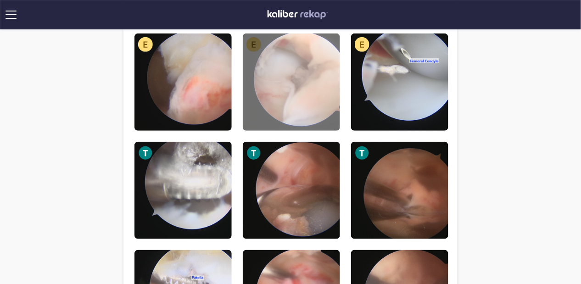
click at [287, 73] on img at bounding box center [291, 81] width 97 height 97
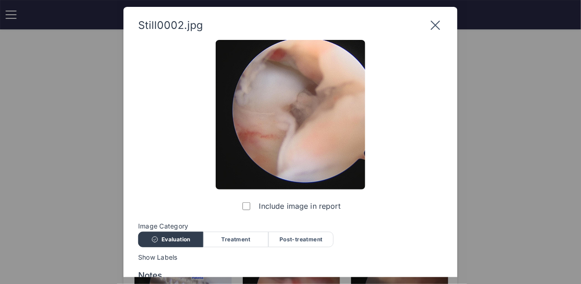
click at [434, 26] on icon at bounding box center [435, 25] width 15 height 15
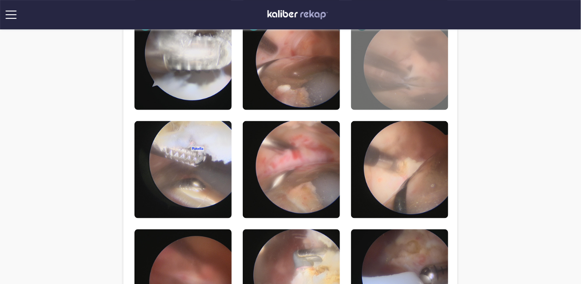
scroll to position [352, 0]
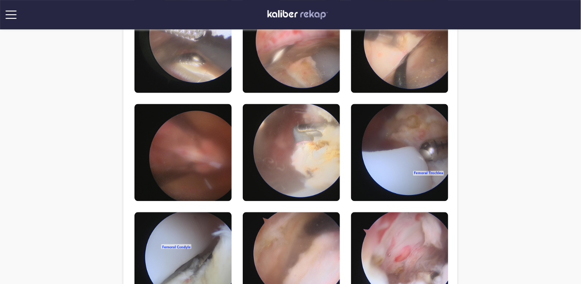
click at [490, 156] on div "**********" at bounding box center [290, 230] width 581 height 1165
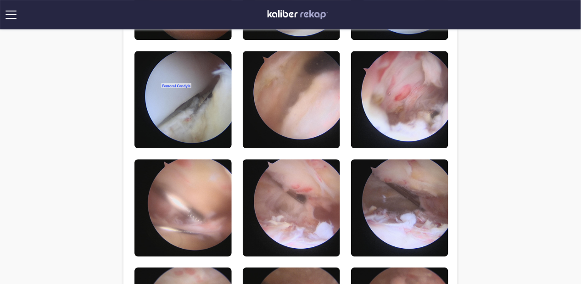
scroll to position [513, 0]
